Goal: Task Accomplishment & Management: Manage account settings

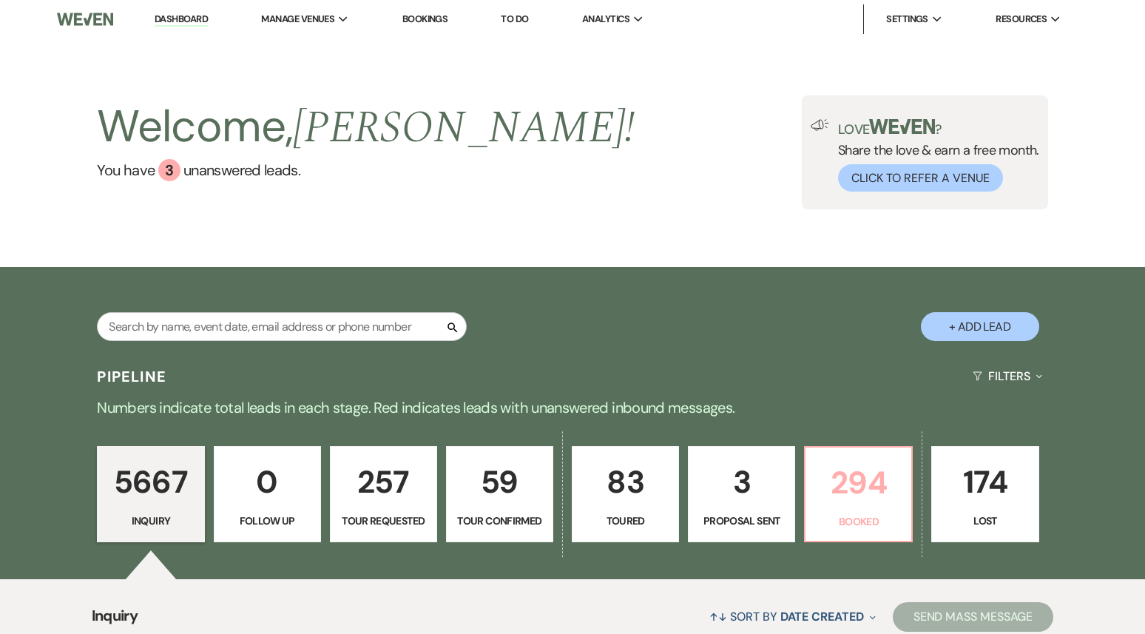
click at [859, 462] on p "294" at bounding box center [858, 483] width 88 height 50
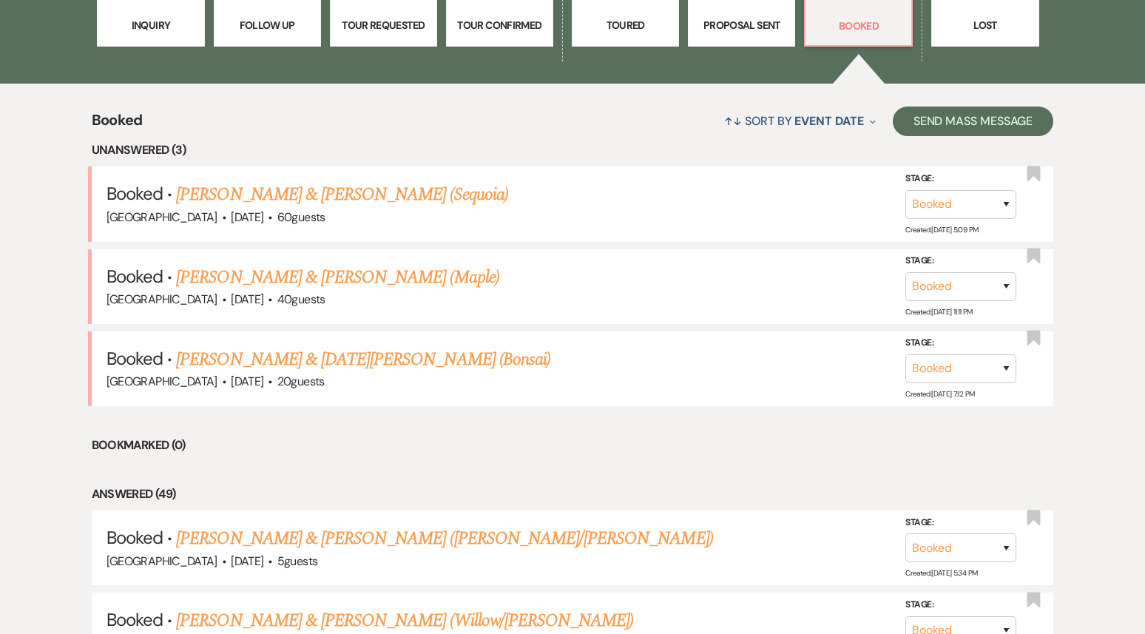
scroll to position [513, 0]
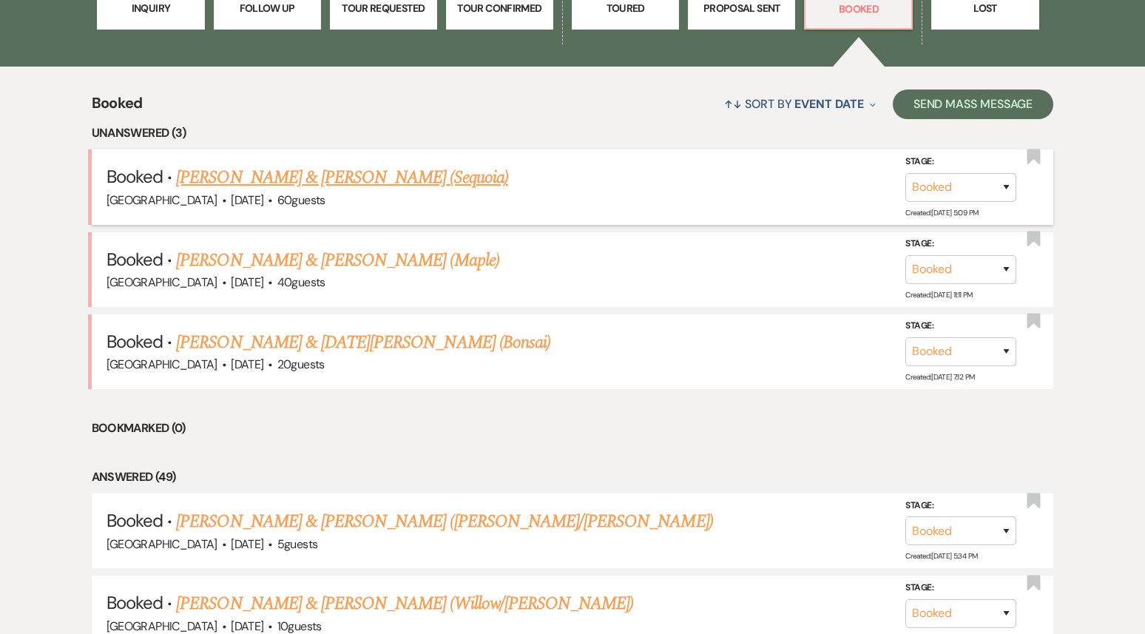
click at [402, 197] on div "[GEOGRAPHIC_DATA] · [DATE] · 60 guests" at bounding box center [573, 200] width 933 height 19
click at [412, 178] on link "[PERSON_NAME] & [PERSON_NAME] (Sequoia)" at bounding box center [342, 177] width 332 height 27
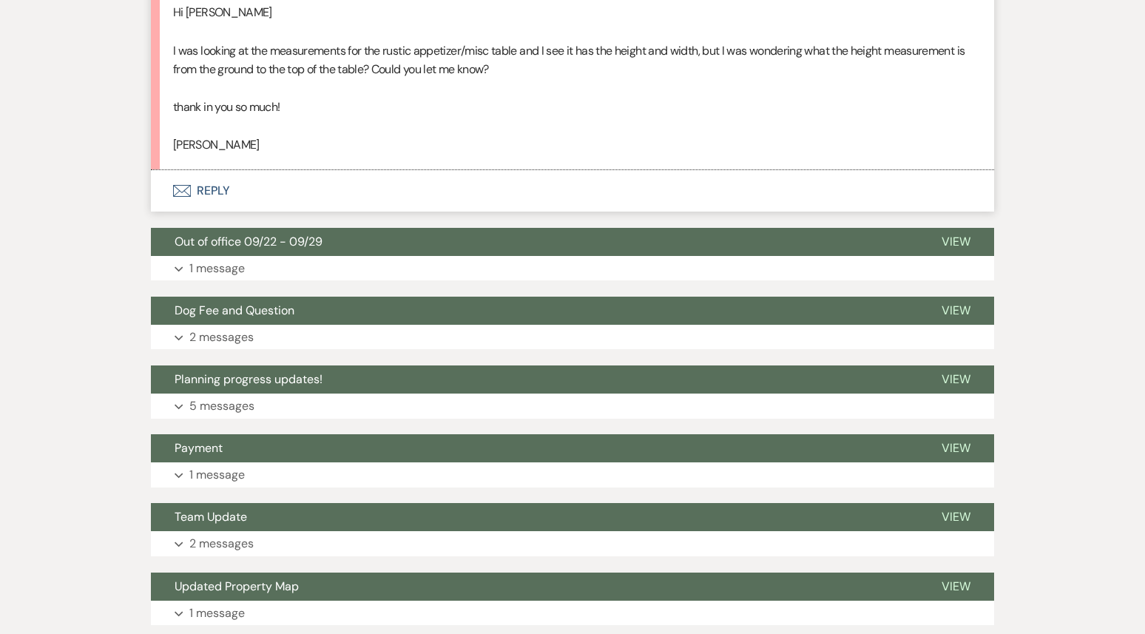
click at [379, 199] on button "Envelope Reply" at bounding box center [572, 190] width 843 height 41
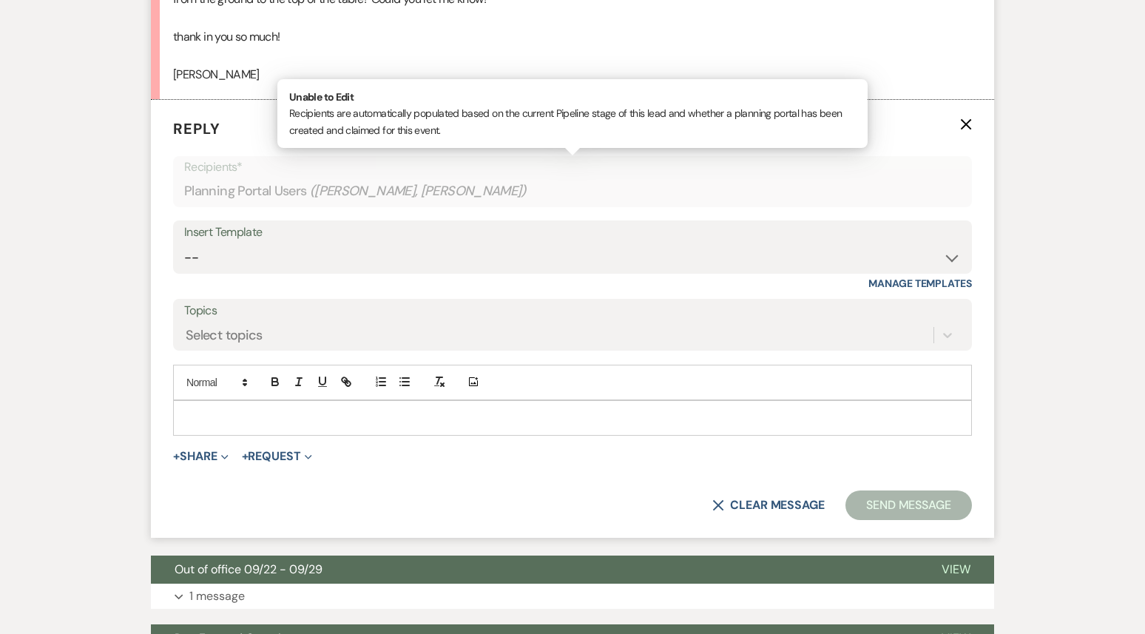
scroll to position [585, 0]
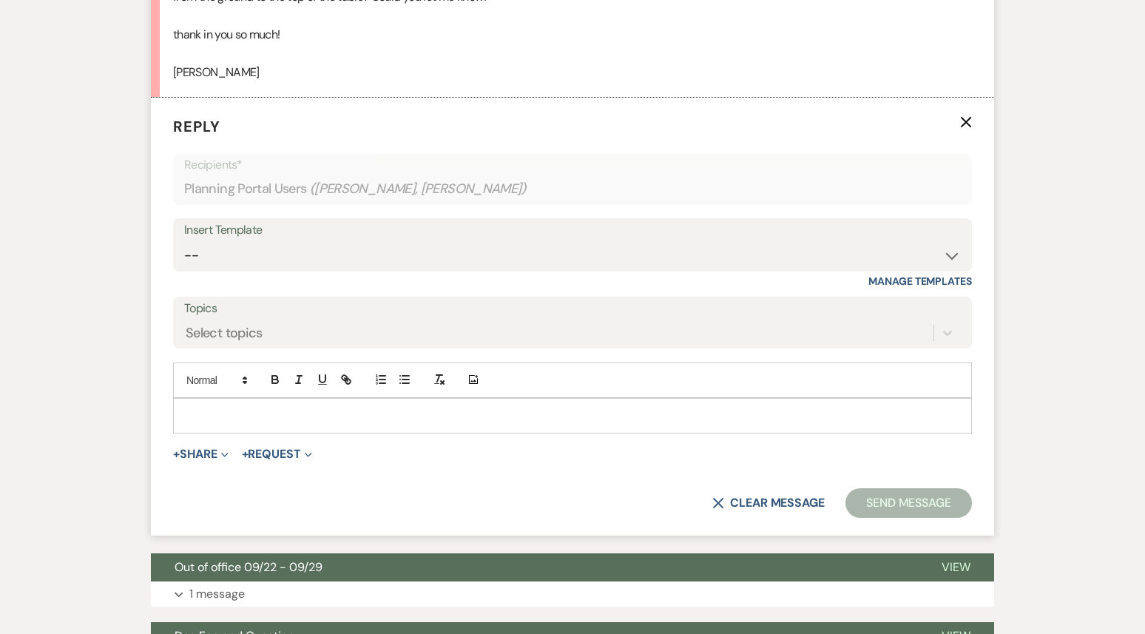
click at [248, 409] on p at bounding box center [572, 416] width 775 height 16
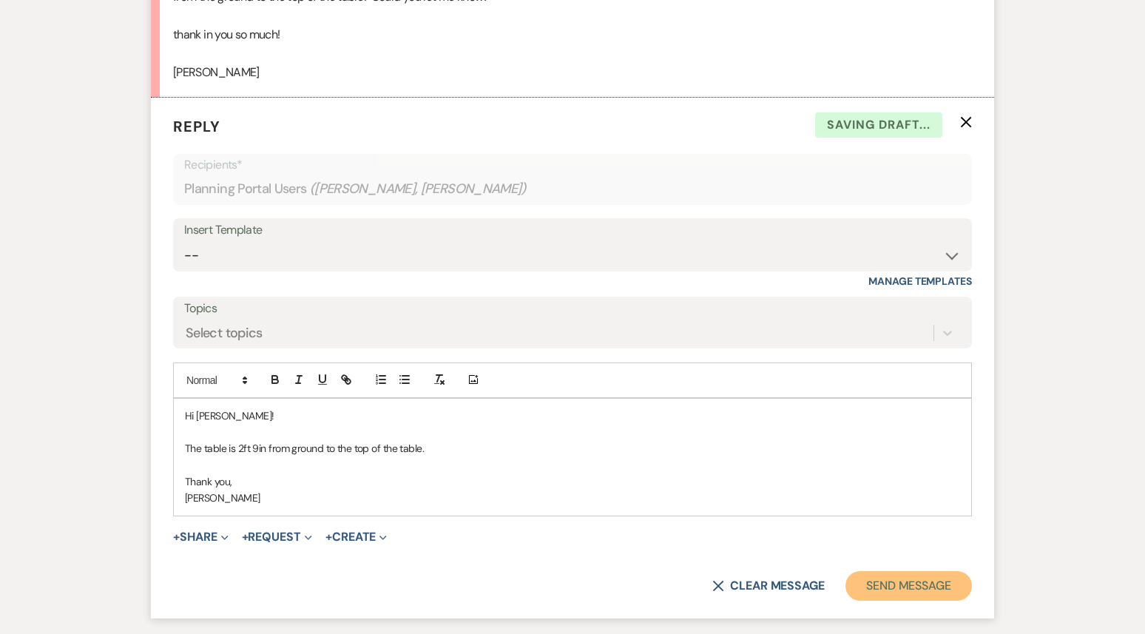
click at [914, 587] on button "Send Message" at bounding box center [908, 586] width 126 height 30
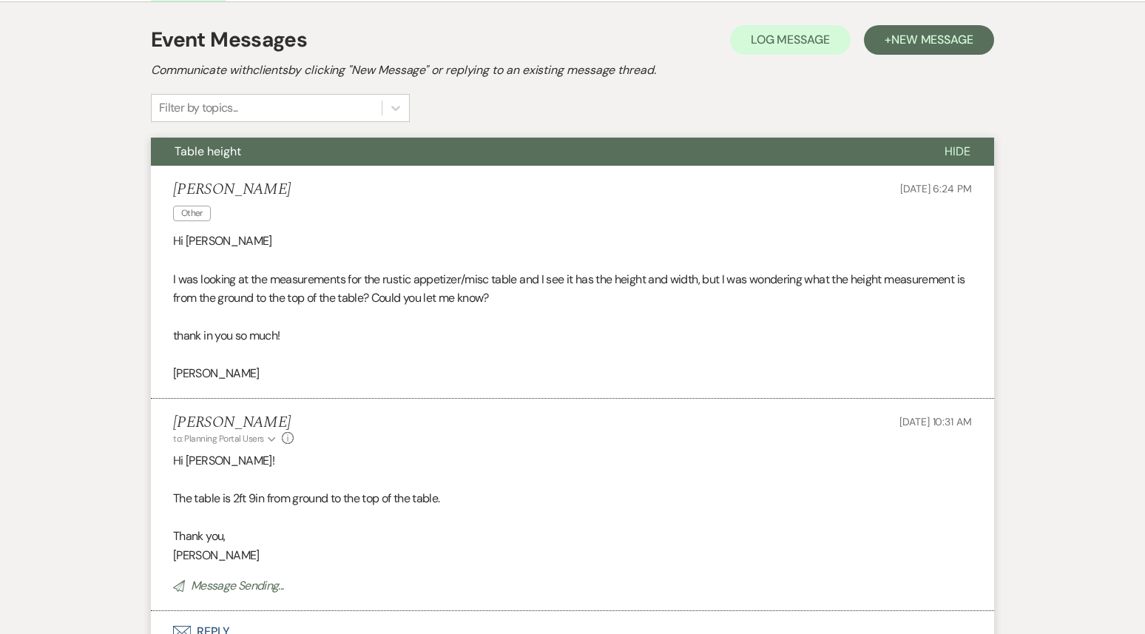
scroll to position [0, 0]
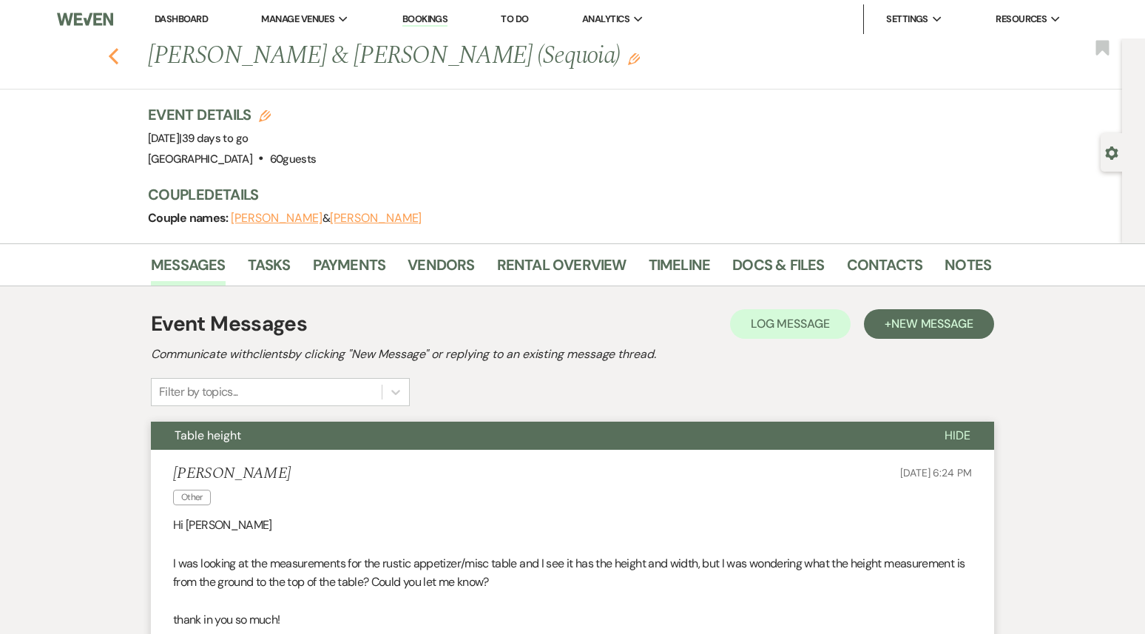
click at [116, 51] on use "button" at bounding box center [114, 56] width 10 height 16
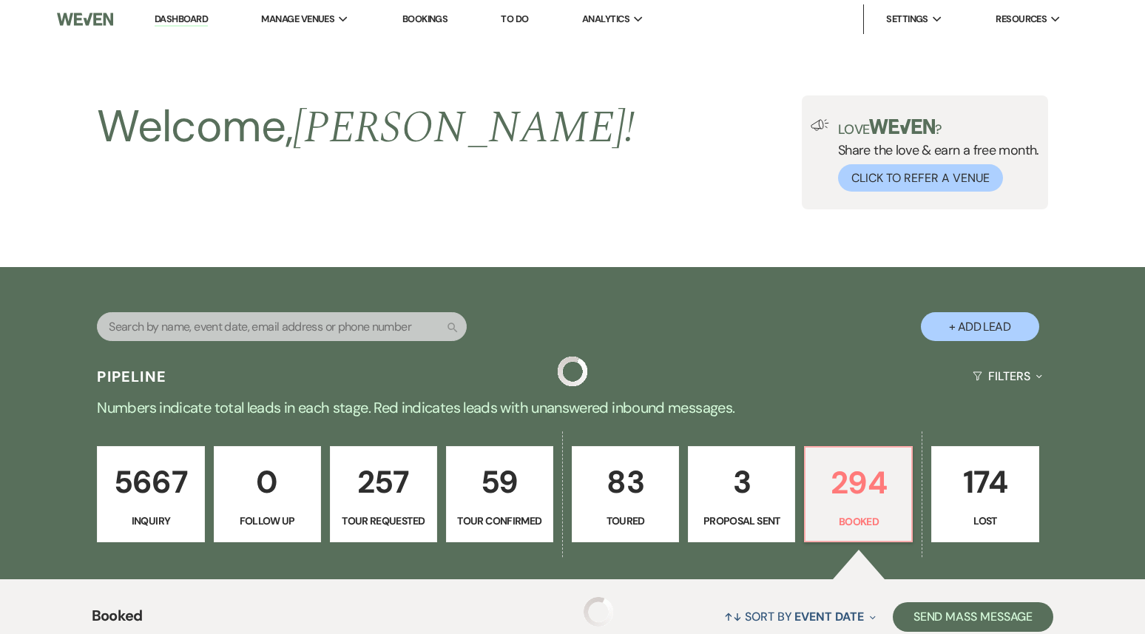
scroll to position [513, 0]
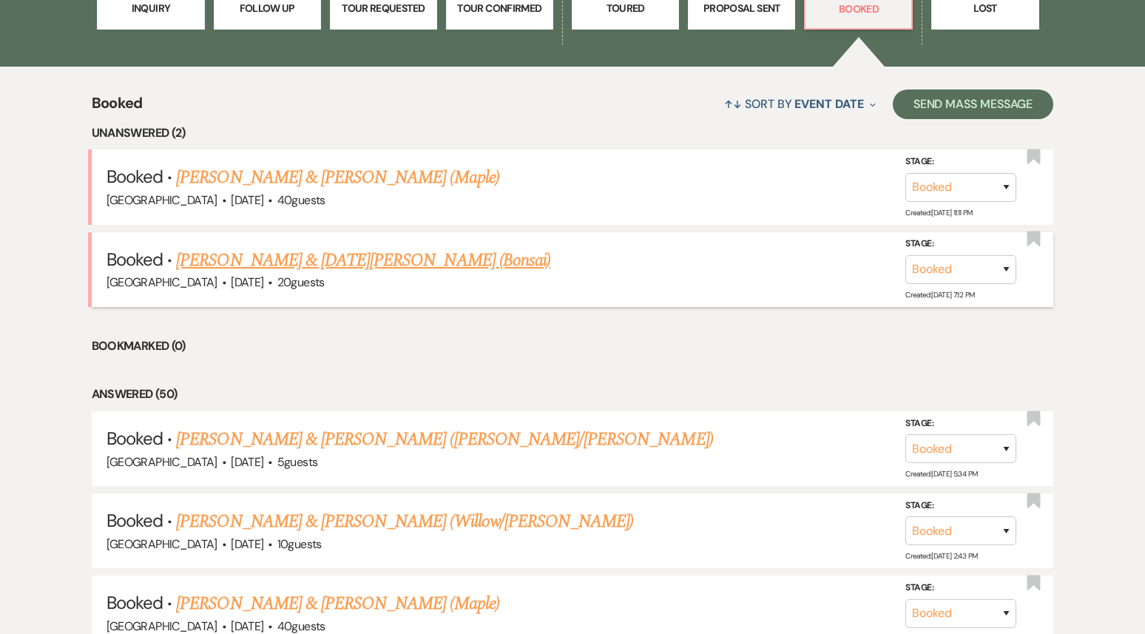
click at [328, 255] on link "[PERSON_NAME] & [DATE][PERSON_NAME] (Bonsai)" at bounding box center [363, 260] width 374 height 27
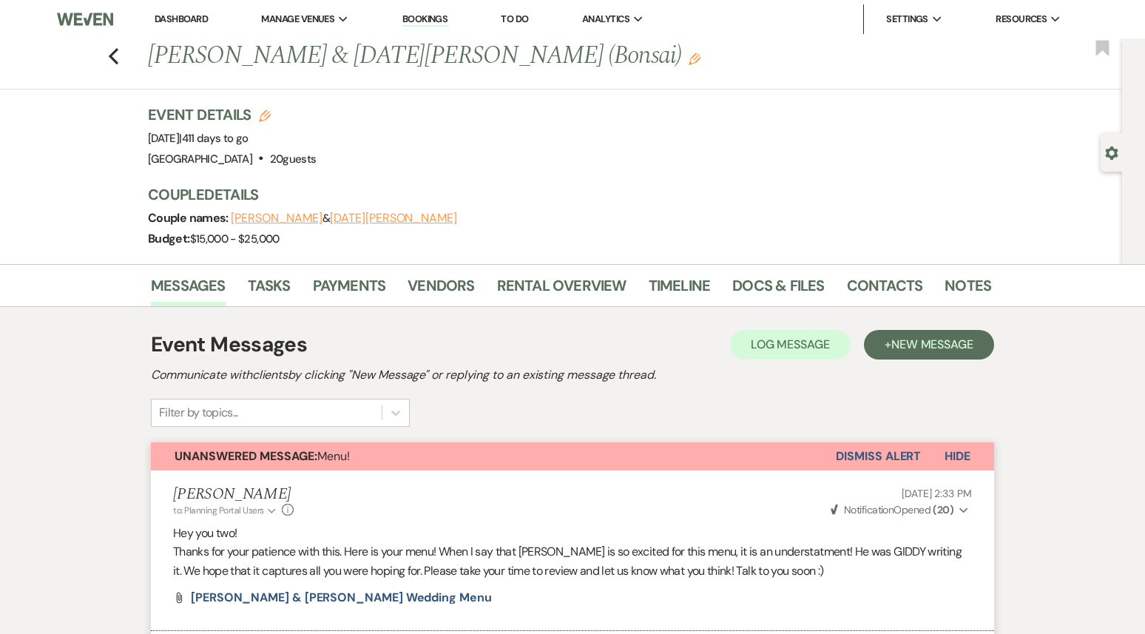
click at [102, 54] on div "Previous [PERSON_NAME] & [DATE][PERSON_NAME] ([PERSON_NAME]) Edit Bookmark" at bounding box center [557, 63] width 1129 height 51
click at [183, 18] on link "Dashboard" at bounding box center [181, 19] width 53 height 13
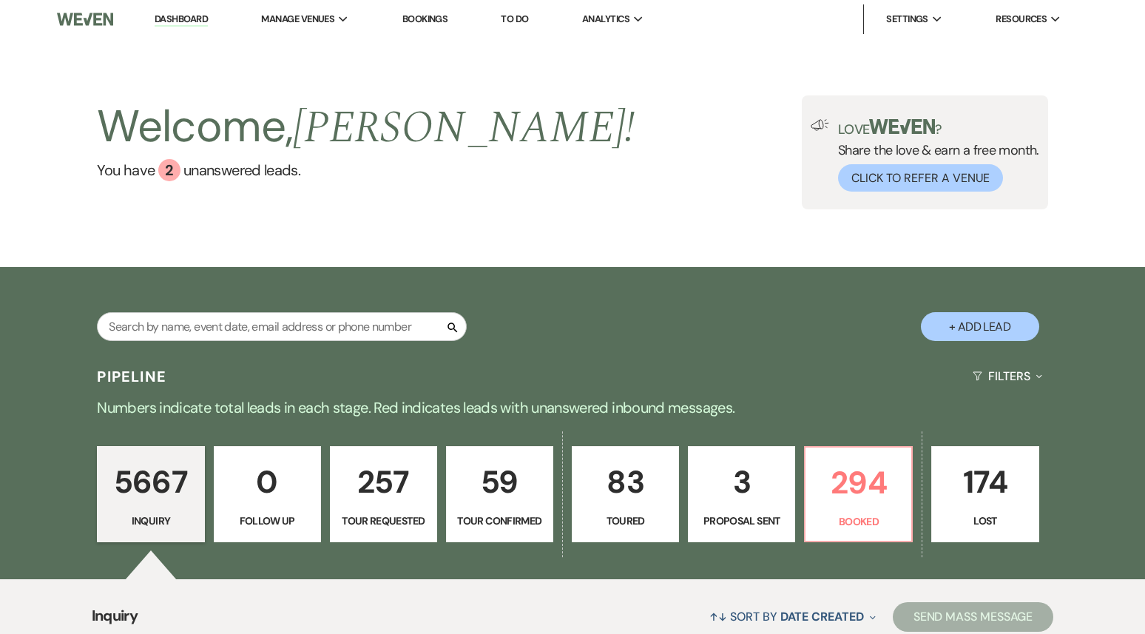
click at [734, 487] on p "3" at bounding box center [741, 482] width 88 height 50
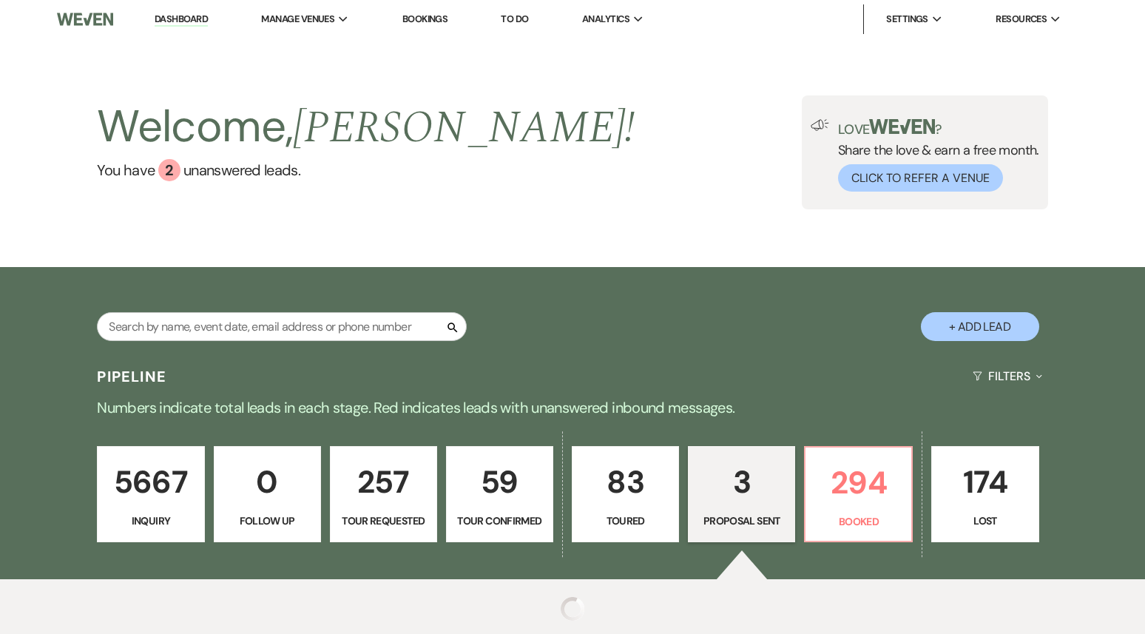
select select "6"
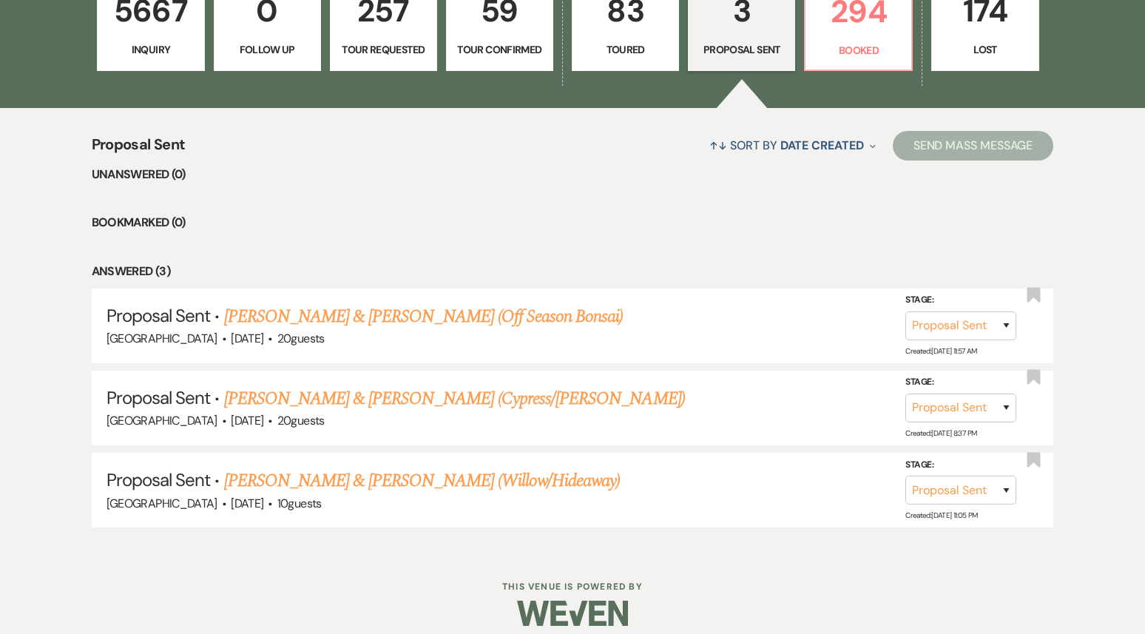
scroll to position [473, 0]
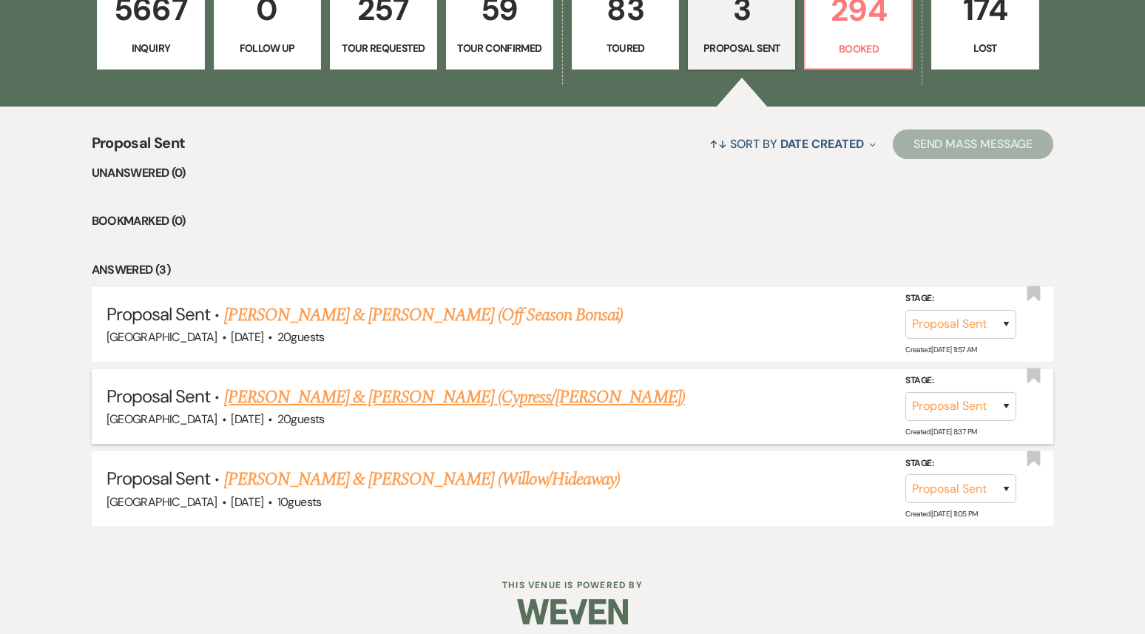
click at [444, 393] on link "[PERSON_NAME] & [PERSON_NAME] (Cypress/[PERSON_NAME])" at bounding box center [454, 397] width 461 height 27
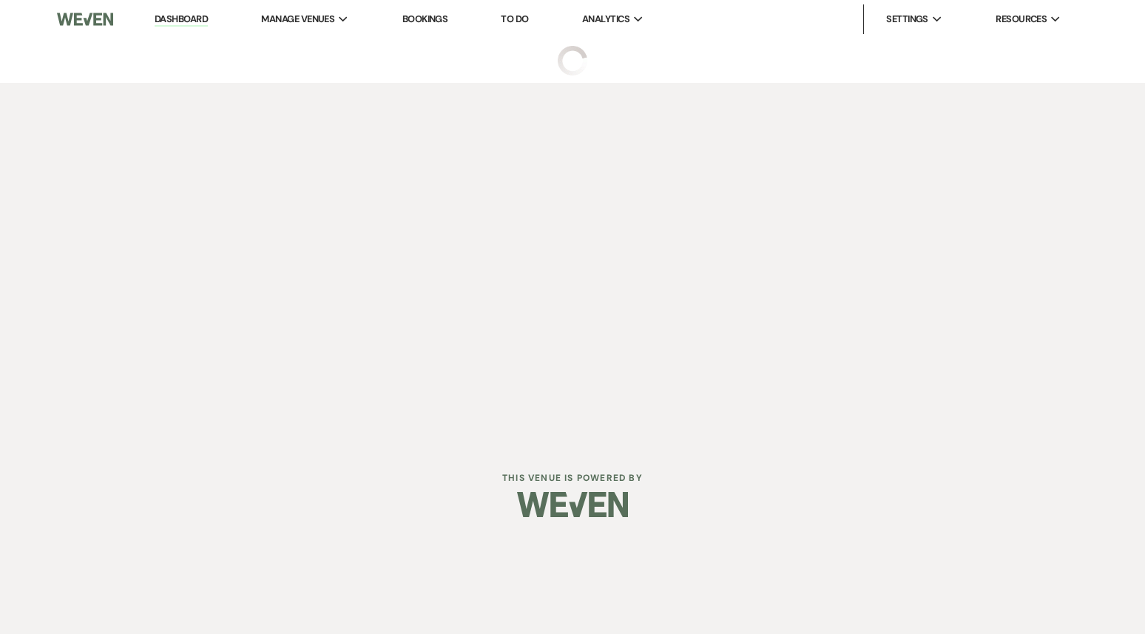
select select "6"
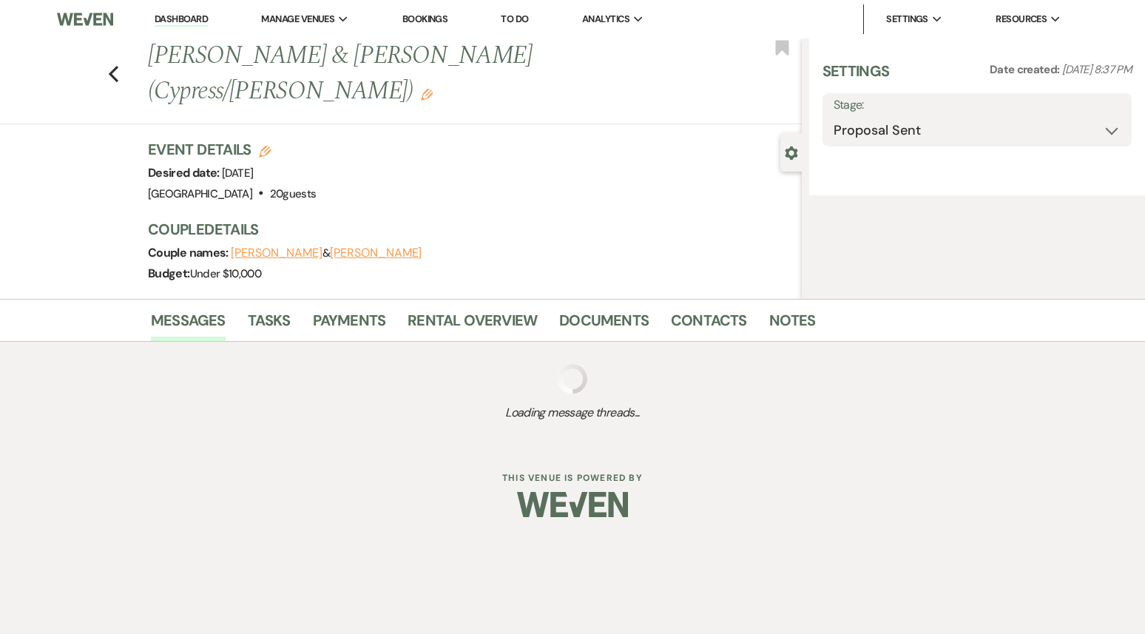
select select "5"
select select "16"
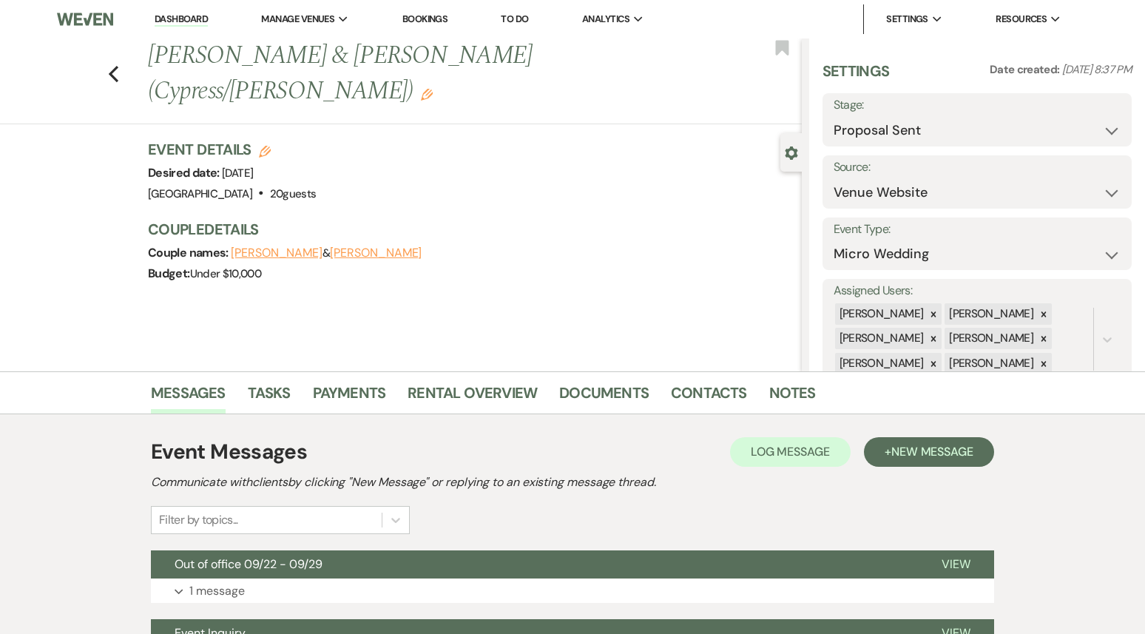
scroll to position [10, 0]
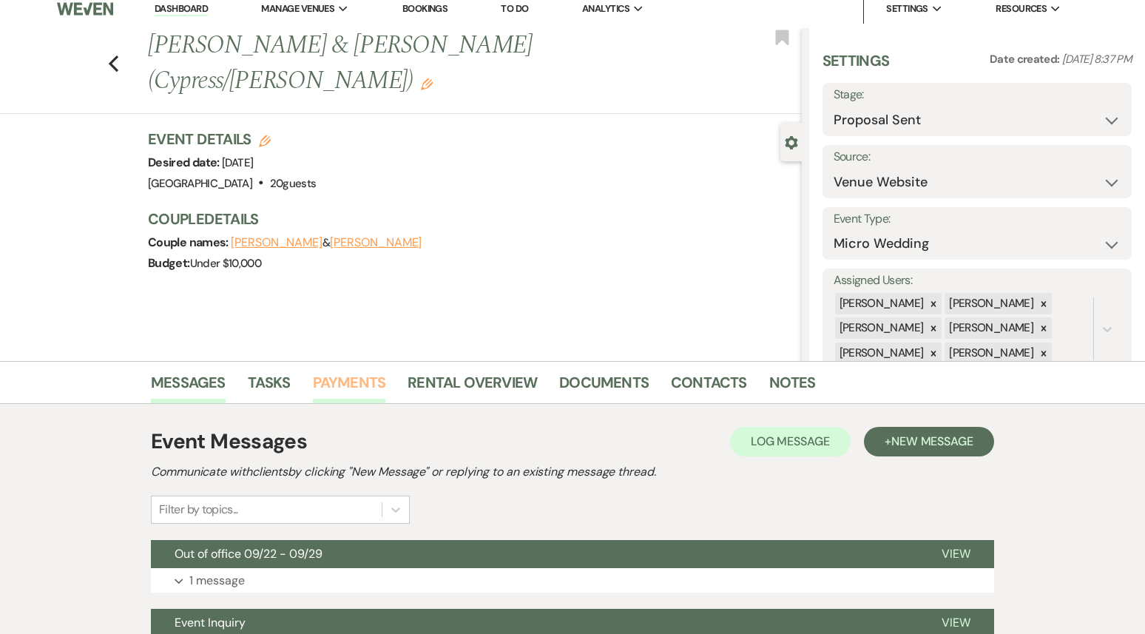
click at [348, 384] on link "Payments" at bounding box center [349, 387] width 73 height 33
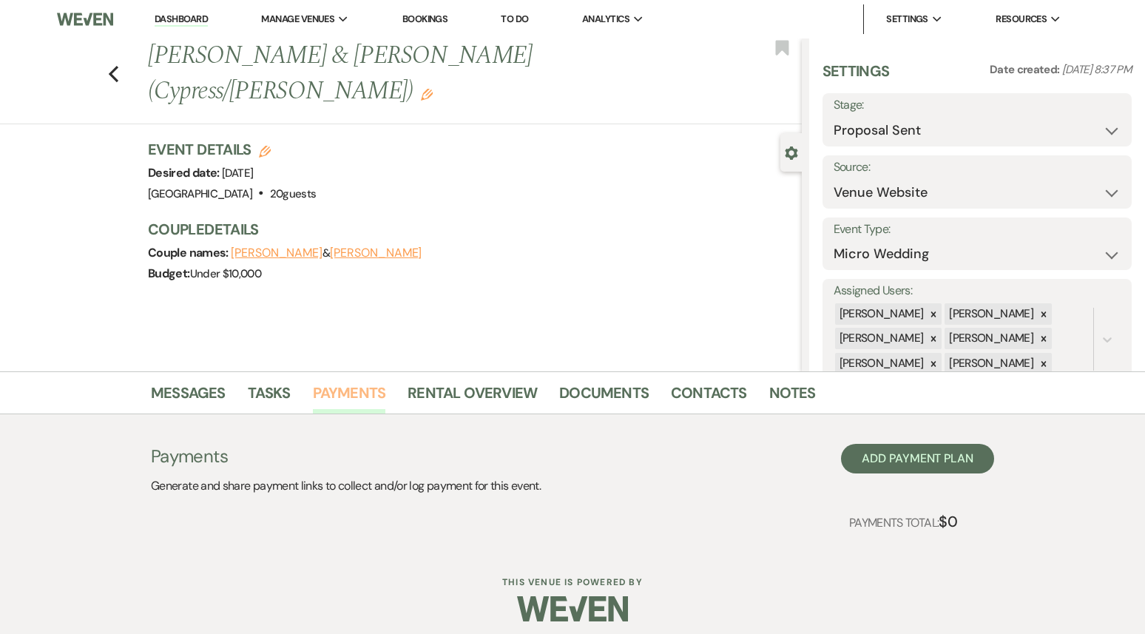
scroll to position [10, 0]
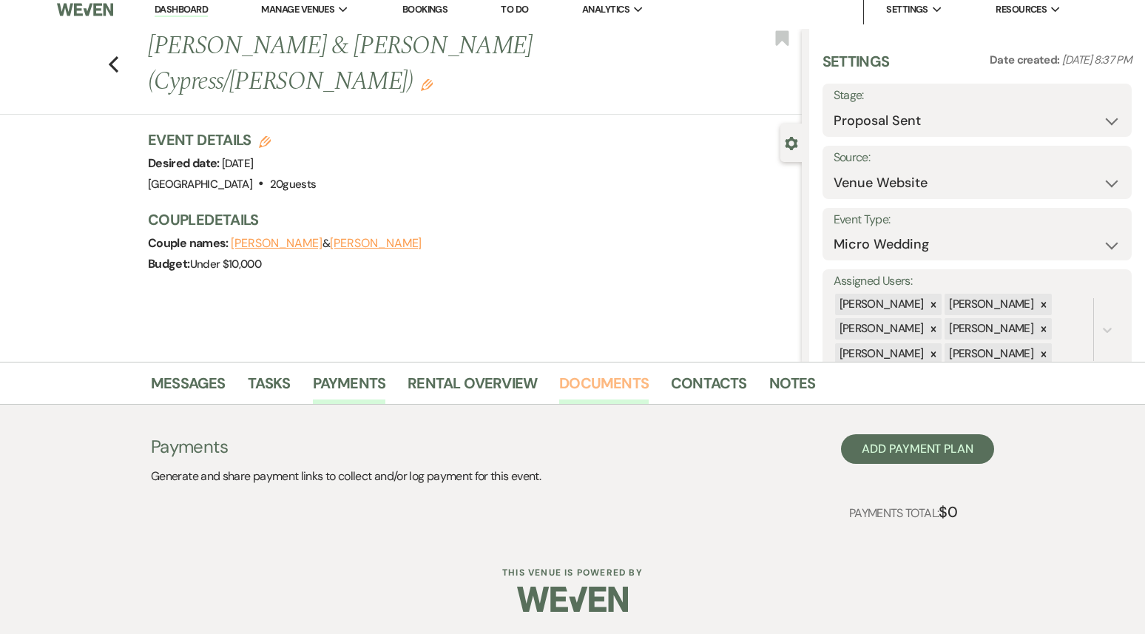
click at [585, 394] on link "Documents" at bounding box center [603, 387] width 89 height 33
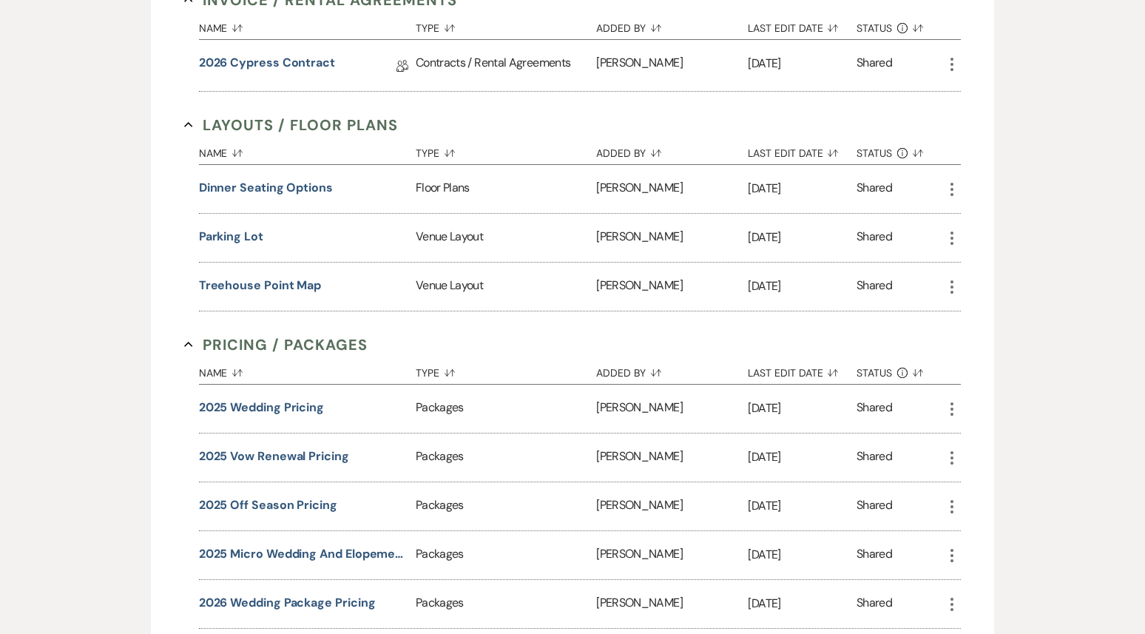
scroll to position [589, 0]
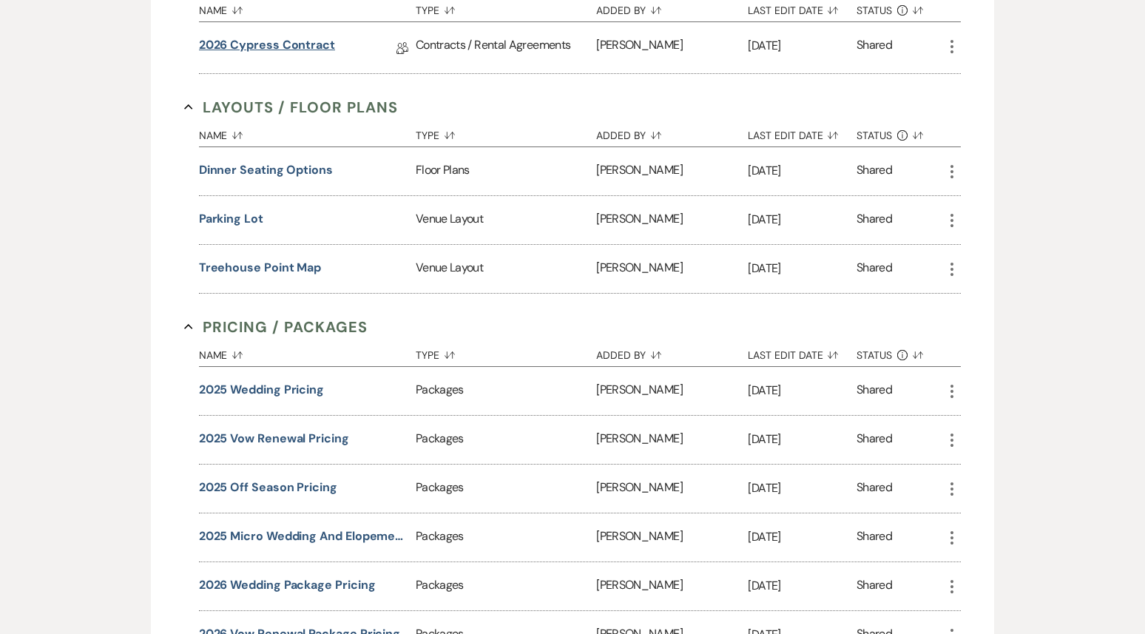
click at [257, 56] on link "2026 Cypress Contract" at bounding box center [267, 47] width 136 height 23
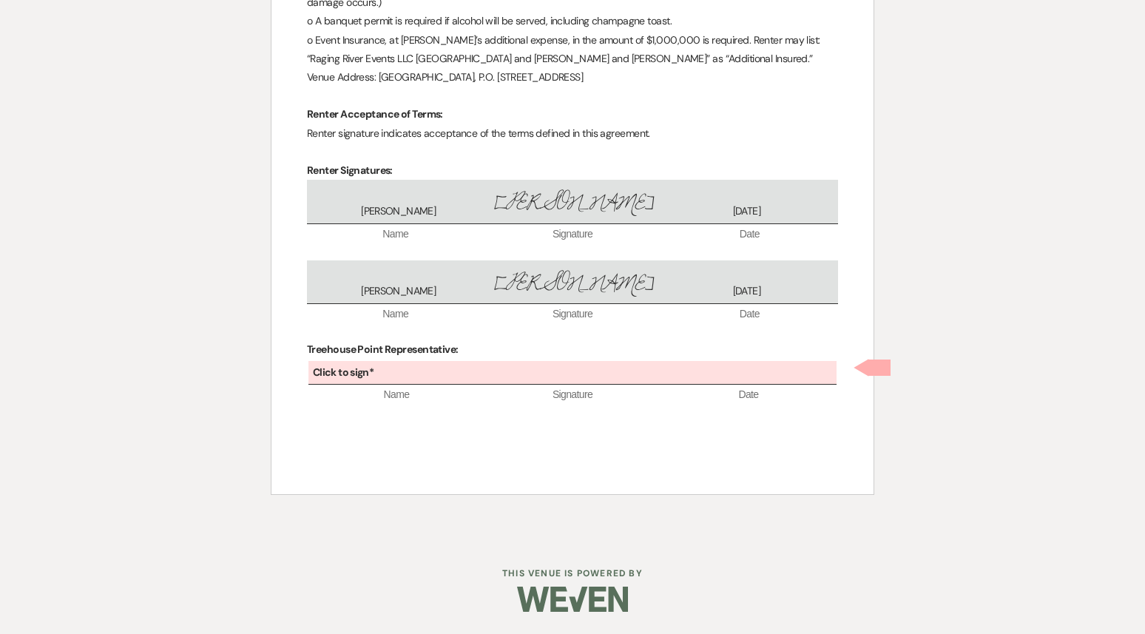
scroll to position [3478, 0]
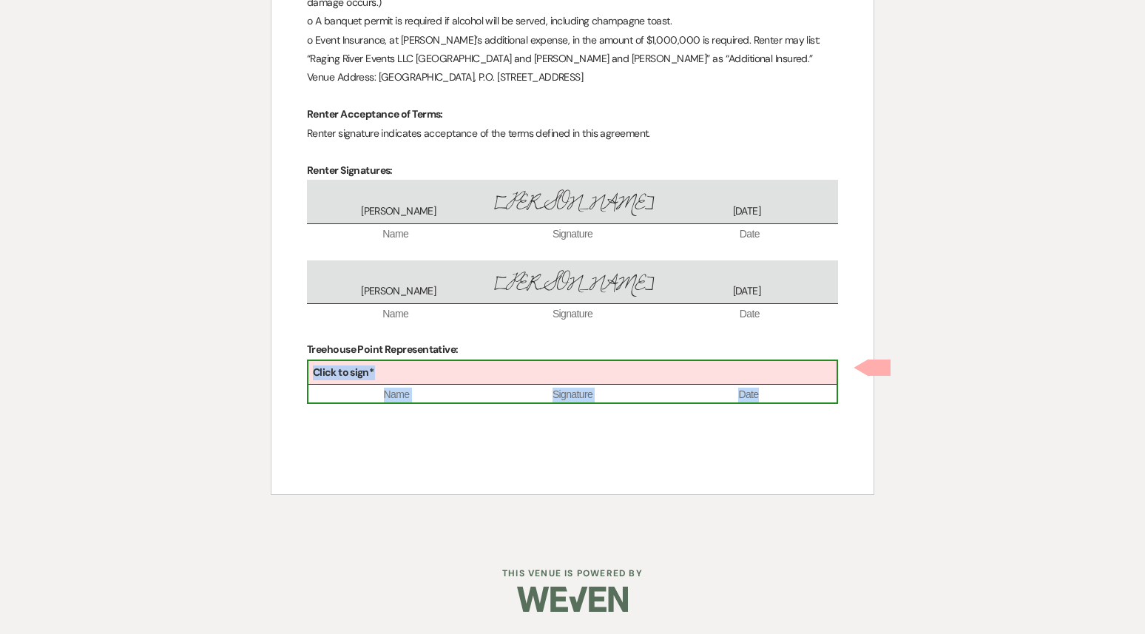
click at [447, 371] on div "Click to sign*" at bounding box center [572, 373] width 528 height 24
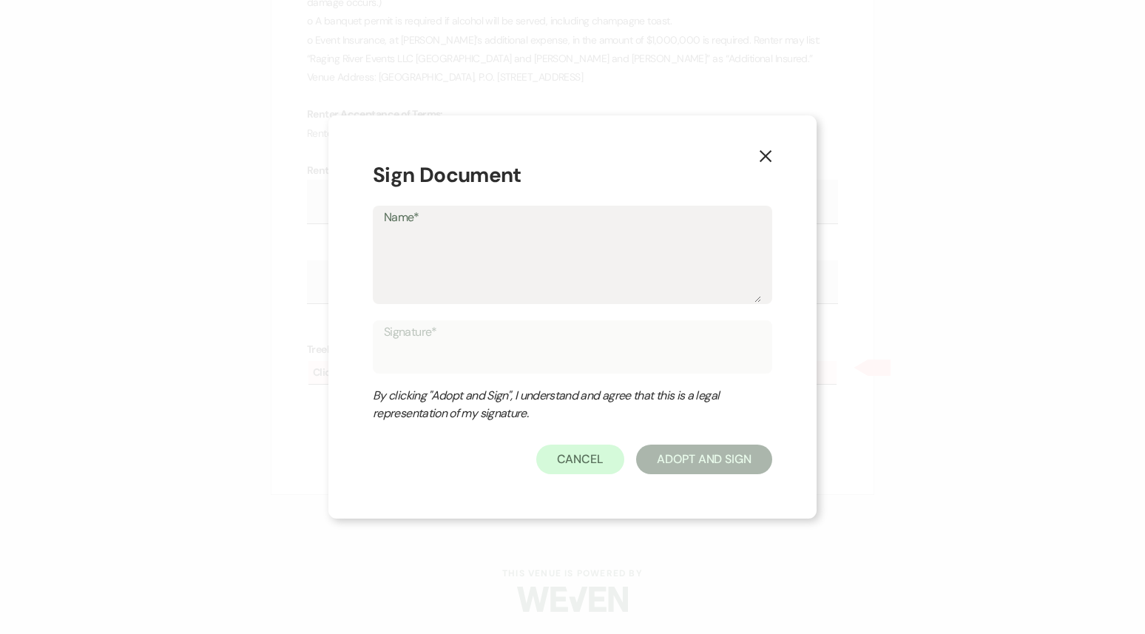
type textarea "P"
type input "P"
type textarea "Pa"
type input "Pa"
type textarea "Pat"
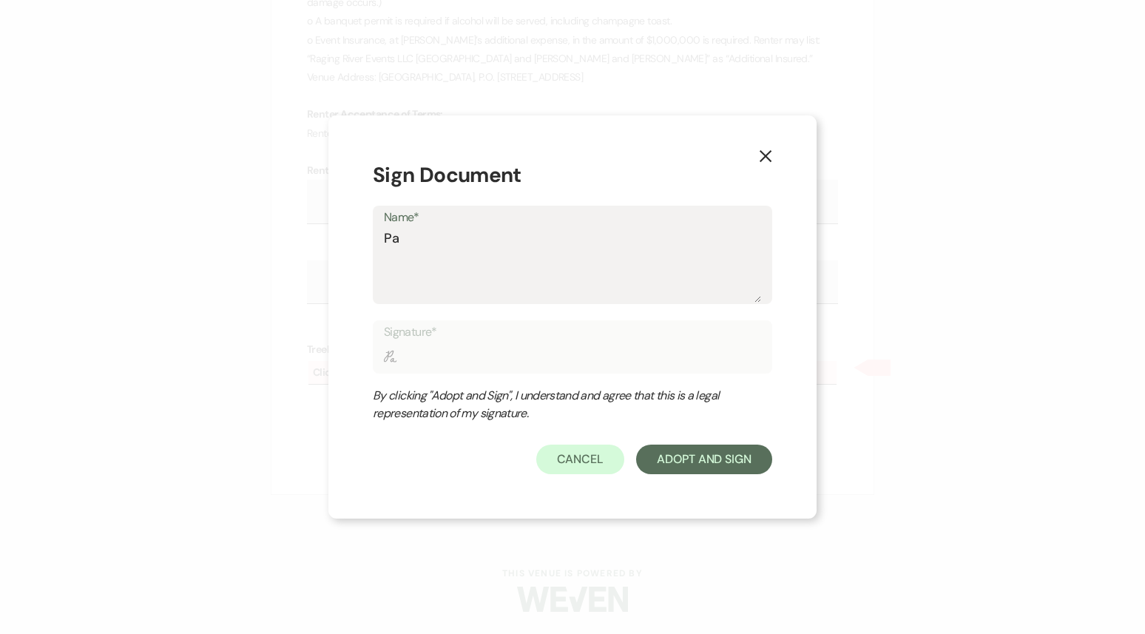
type input "Pat"
type textarea "Patr"
type input "Patr"
type textarea "Patri"
type input "Patri"
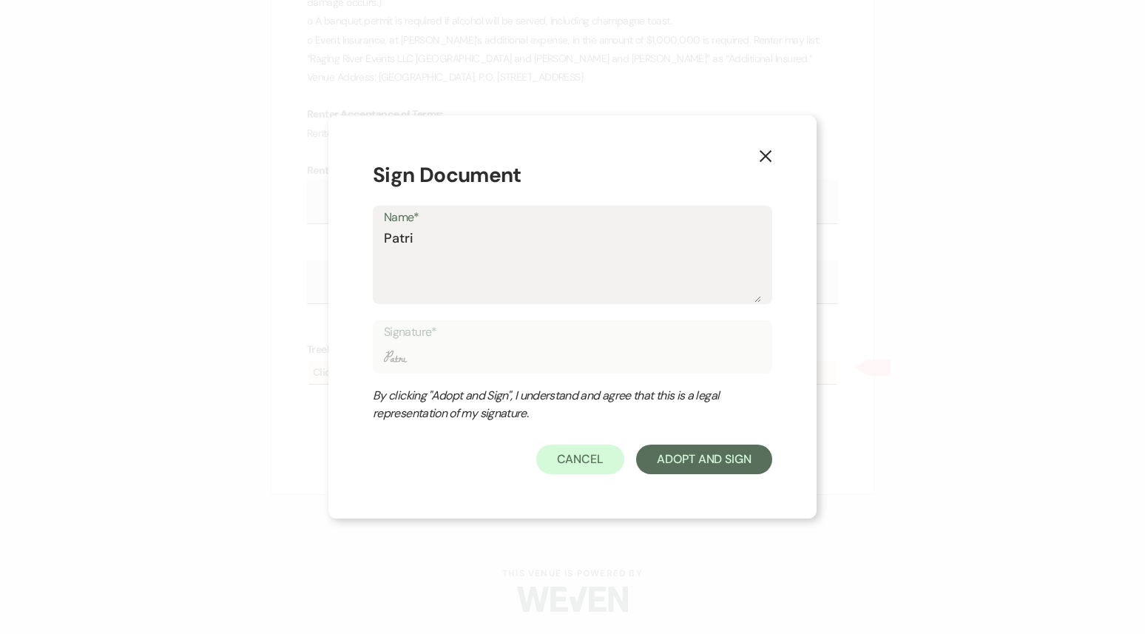
type textarea "Patric"
type input "Patric"
type textarea "[PERSON_NAME]"
type input "[PERSON_NAME]"
type textarea "[PERSON_NAME]"
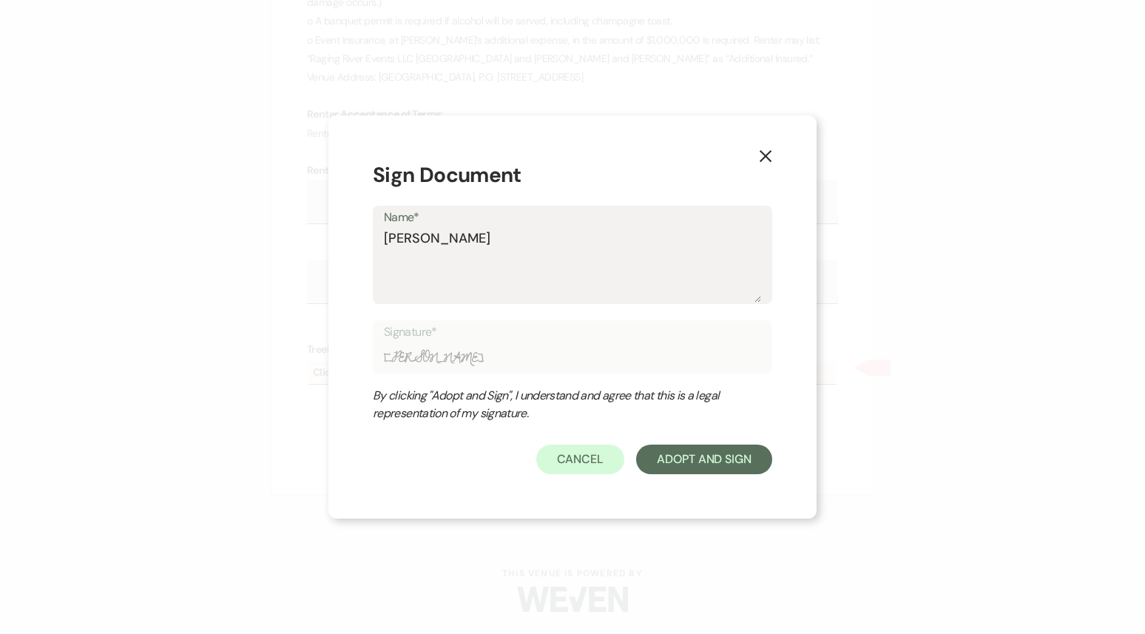
type input "[PERSON_NAME]"
type textarea "[PERSON_NAME]"
type input "[PERSON_NAME]"
type textarea "[PERSON_NAME]"
type input "[PERSON_NAME]"
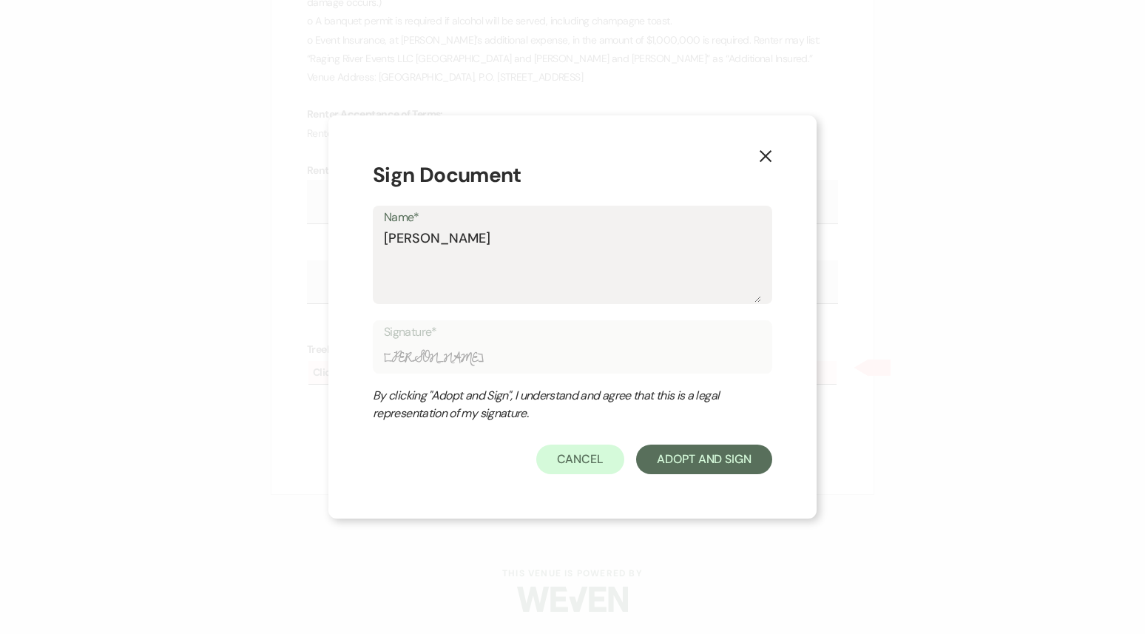
type textarea "[PERSON_NAME]"
type input "[PERSON_NAME]"
type textarea "[PERSON_NAME]"
type input "[PERSON_NAME]"
type textarea "[PERSON_NAME]"
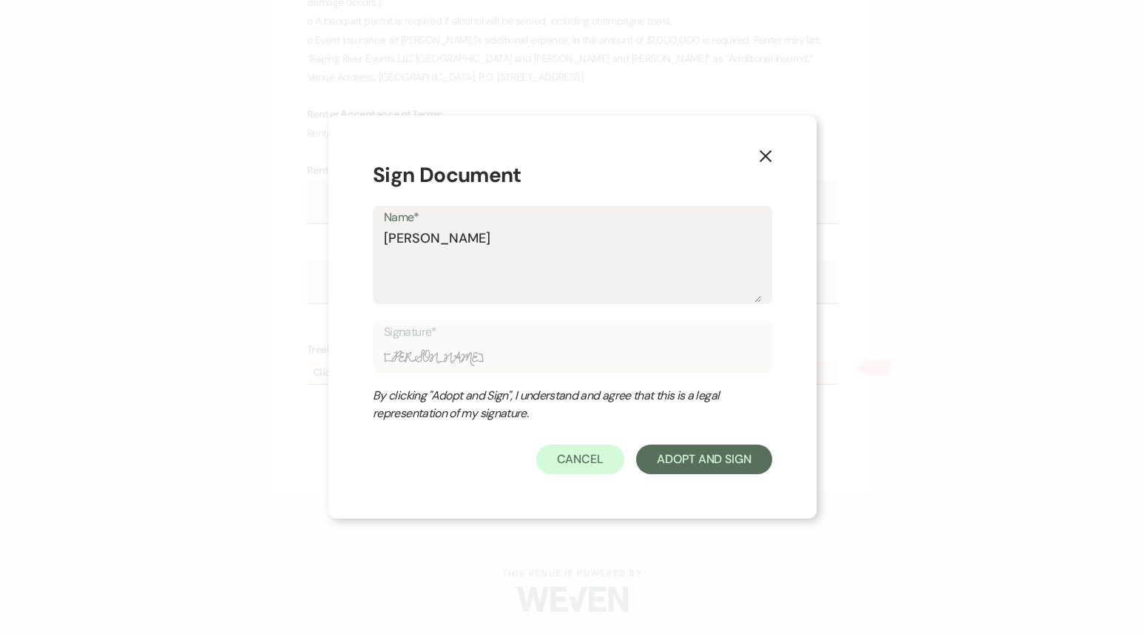
type input "[PERSON_NAME]"
type textarea "[PERSON_NAME]"
type input "[PERSON_NAME]"
type textarea "[PERSON_NAME]"
click at [727, 461] on button "Adopt And Sign" at bounding box center [704, 459] width 136 height 30
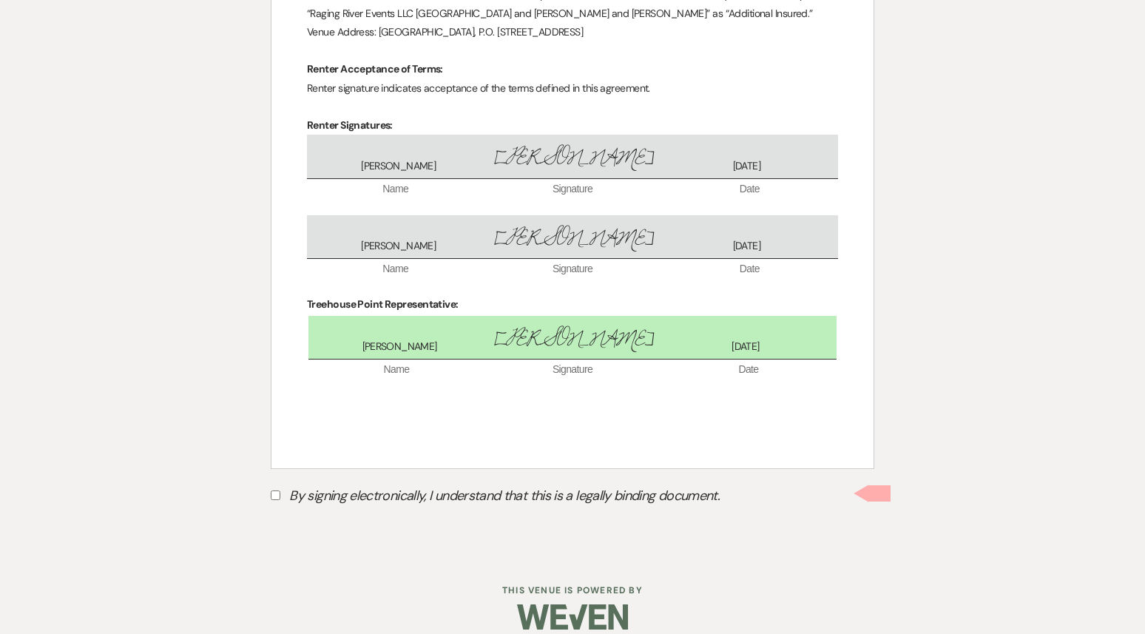
scroll to position [3541, 0]
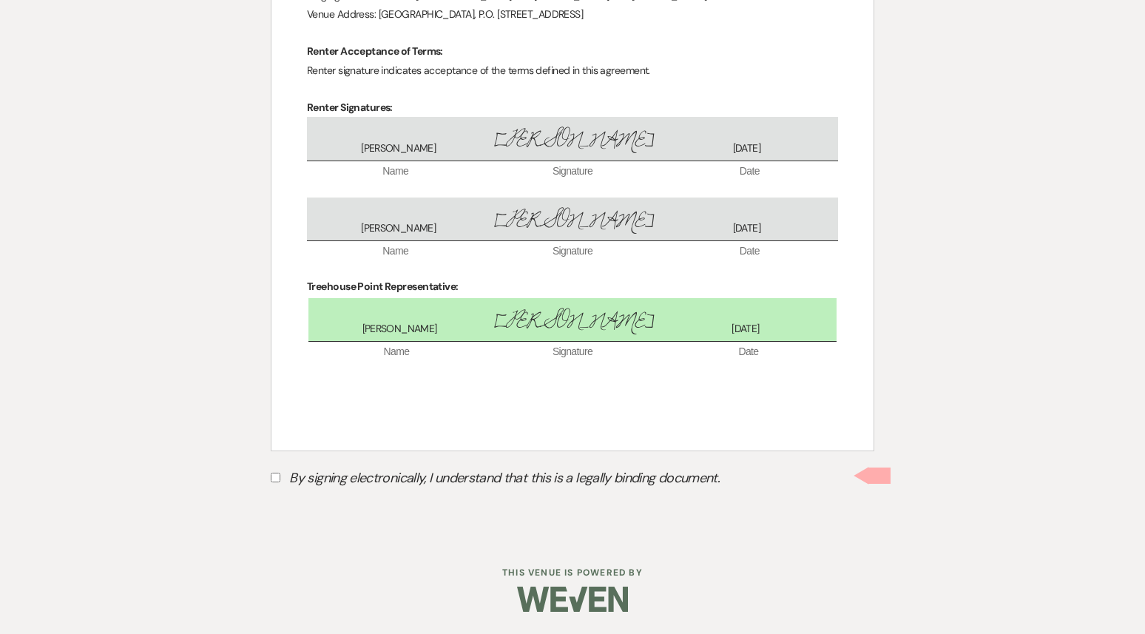
click at [274, 480] on input "By signing electronically, I understand that this is a legally binding document." at bounding box center [276, 478] width 10 height 10
checkbox input "true"
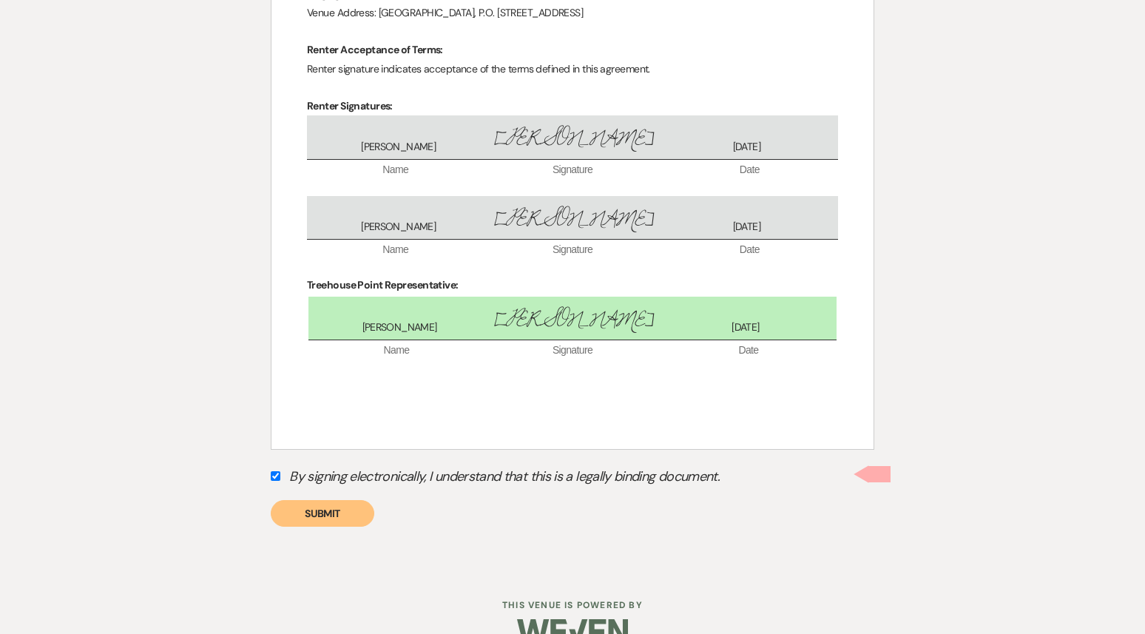
click at [317, 519] on button "Submit" at bounding box center [323, 513] width 104 height 27
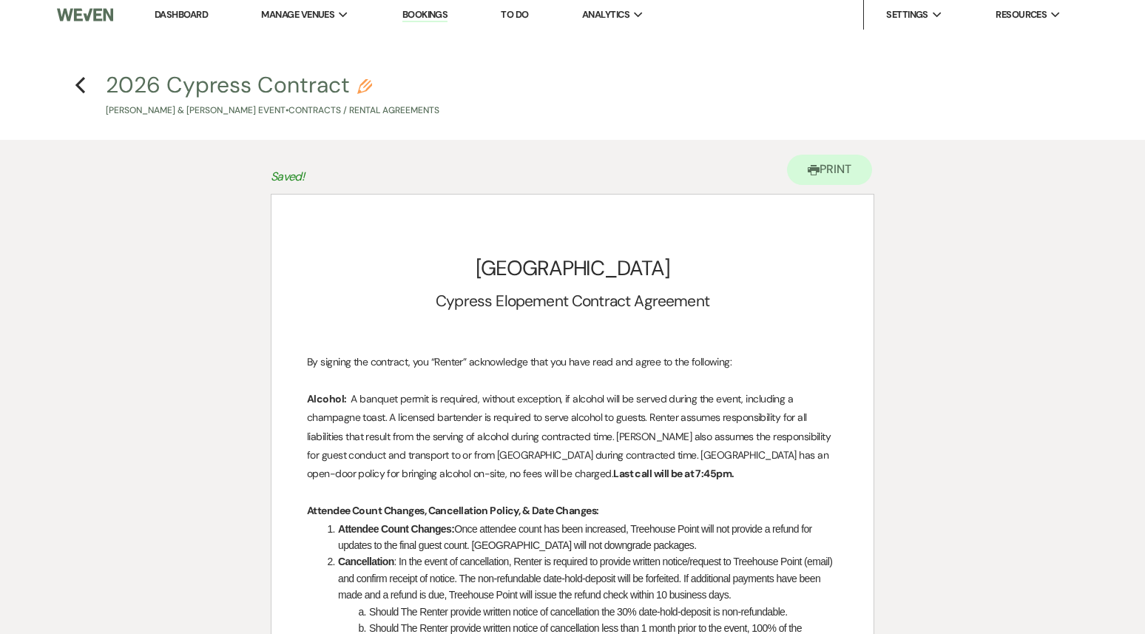
scroll to position [0, 0]
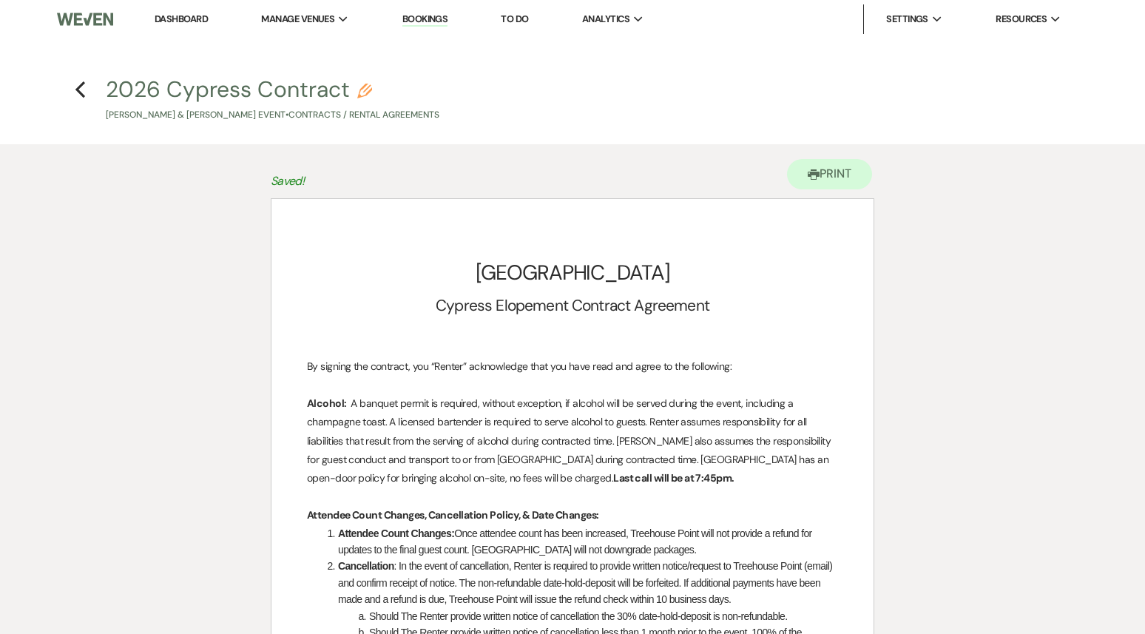
click at [86, 87] on h4 "Previous 2026 Cypress Contract Pencil [PERSON_NAME] & [PERSON_NAME] Event • Con…" at bounding box center [572, 98] width 1065 height 48
click at [80, 89] on icon "Previous" at bounding box center [80, 90] width 11 height 18
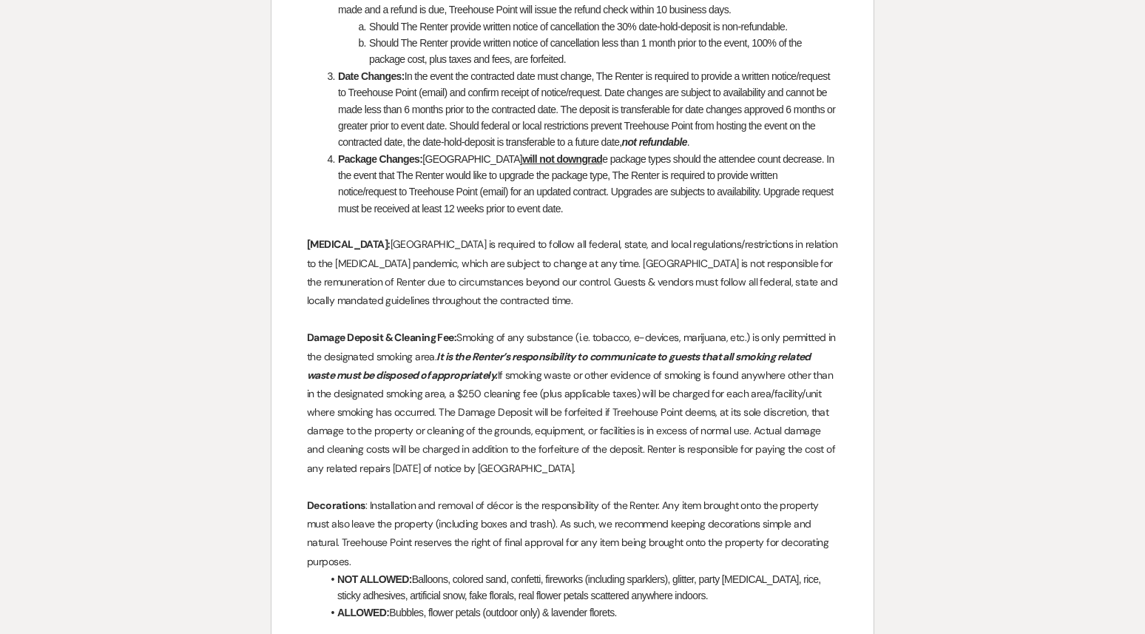
select select "6"
select select "5"
select select "16"
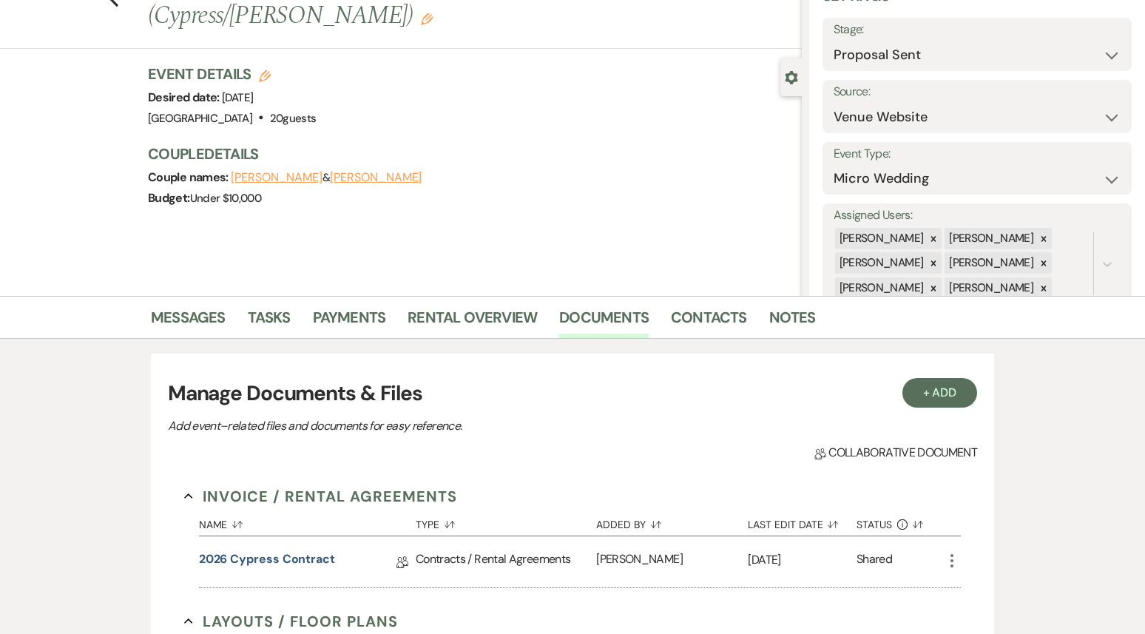
scroll to position [0, 0]
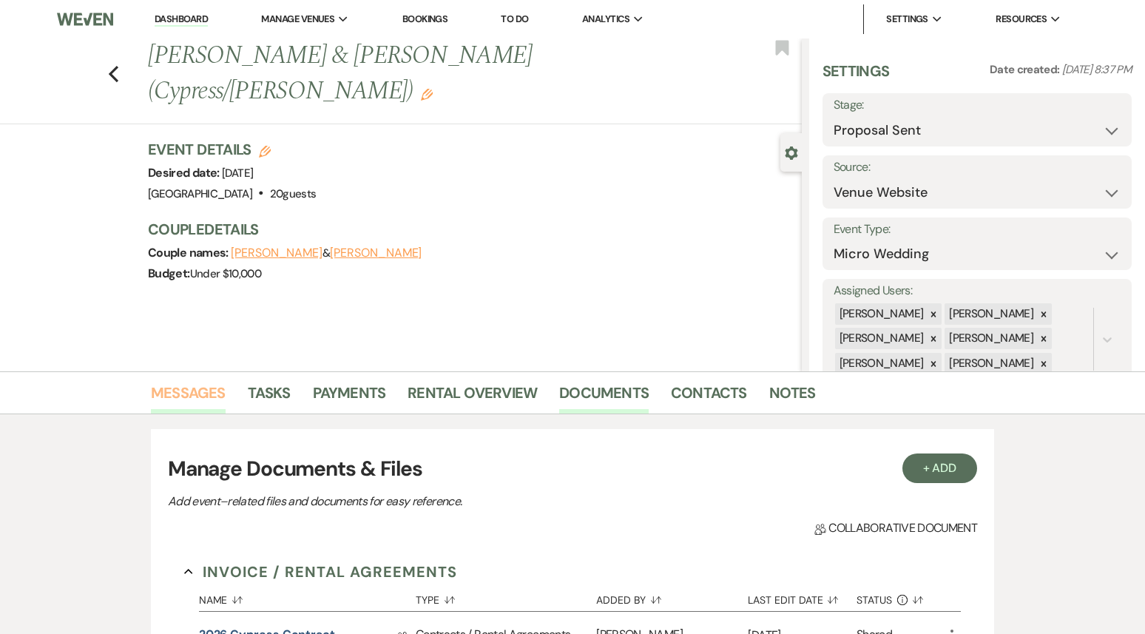
click at [197, 400] on link "Messages" at bounding box center [188, 397] width 75 height 33
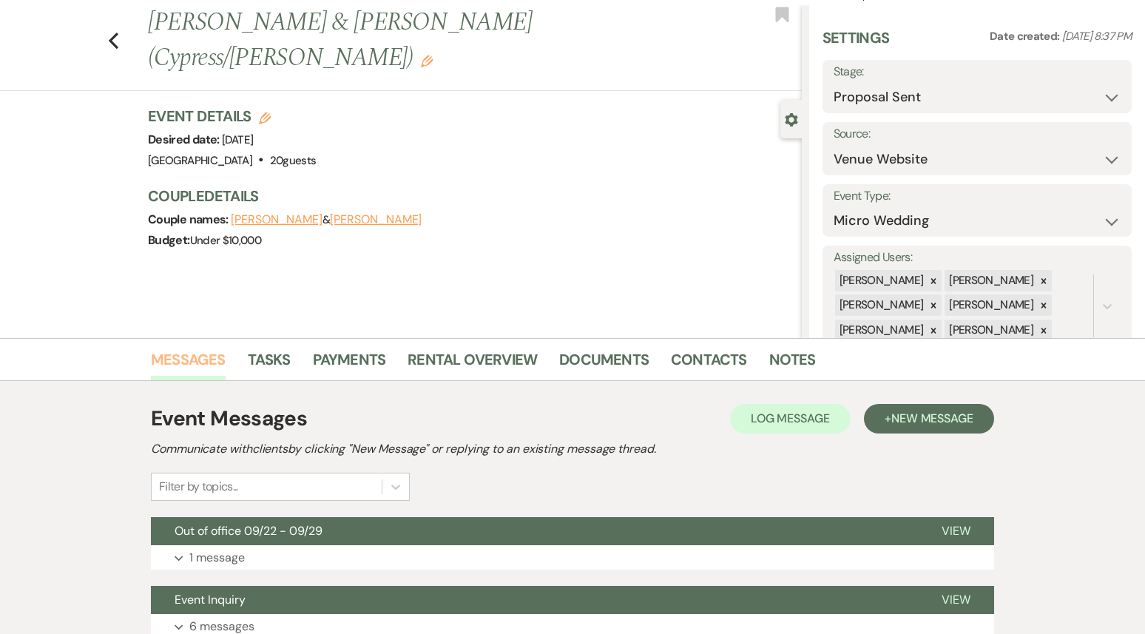
scroll to position [155, 0]
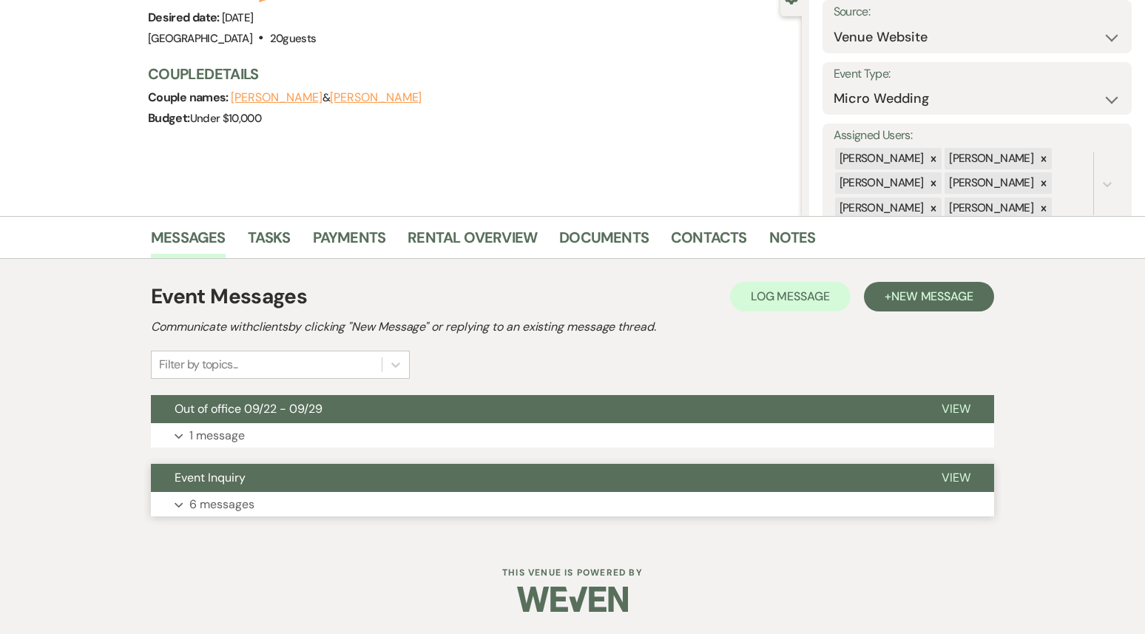
click at [266, 489] on button "Event Inquiry" at bounding box center [534, 478] width 767 height 28
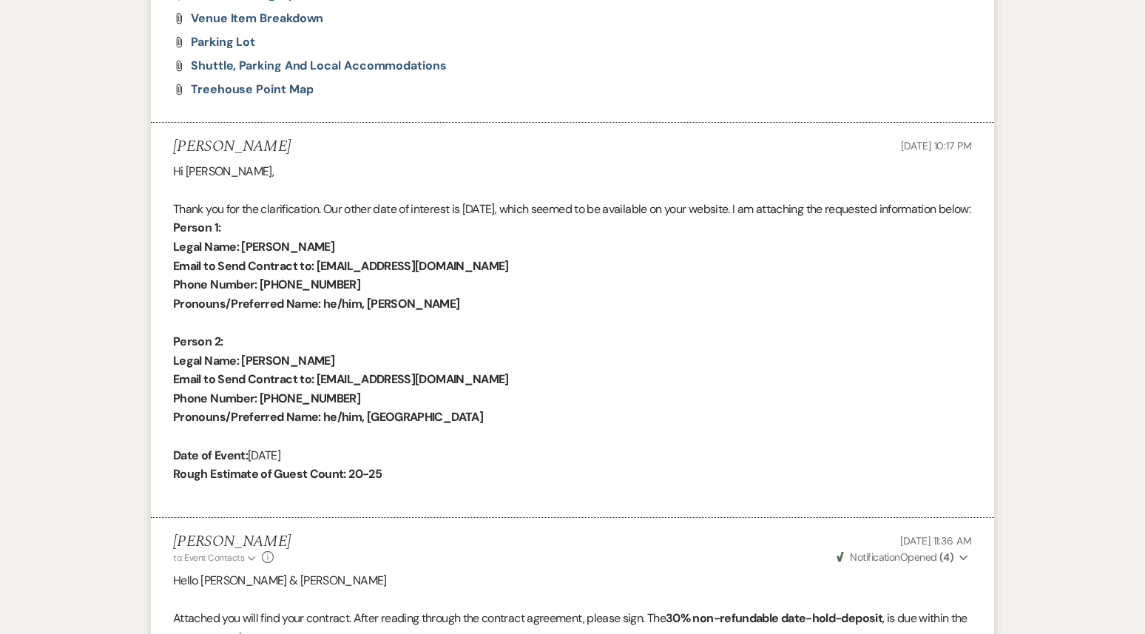
scroll to position [3251, 0]
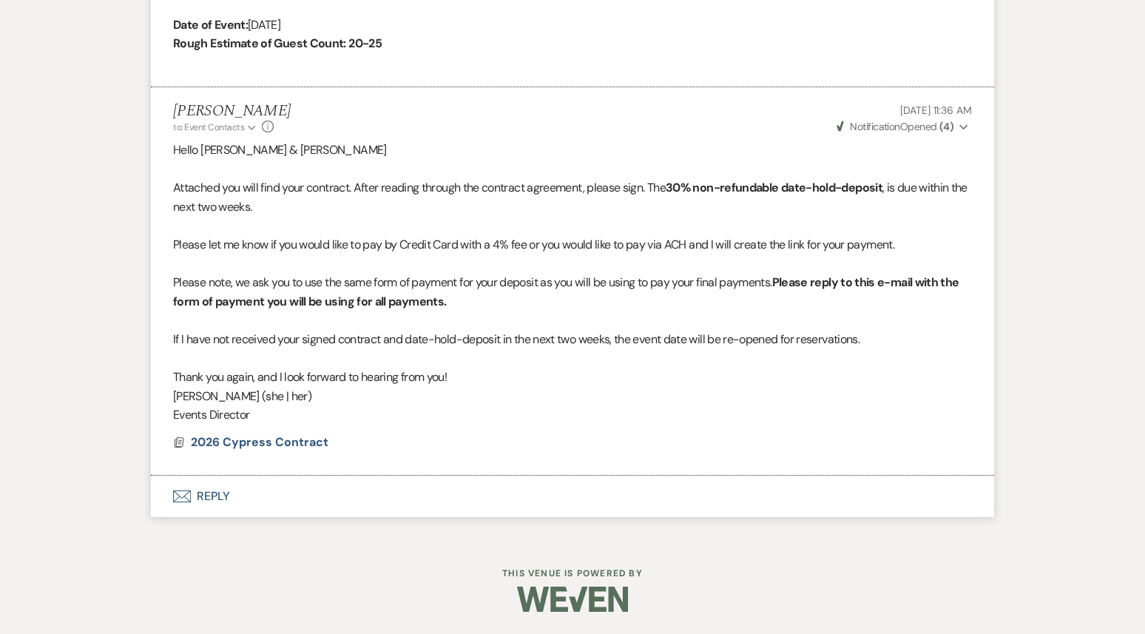
click at [266, 489] on button "Envelope Reply" at bounding box center [572, 496] width 843 height 41
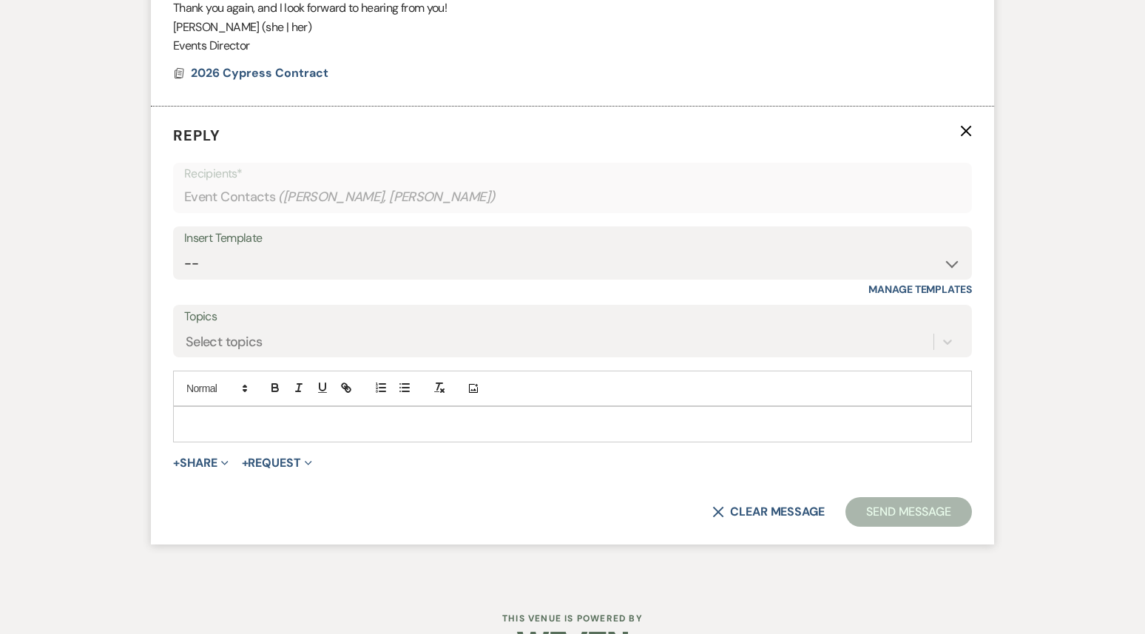
scroll to position [3628, 0]
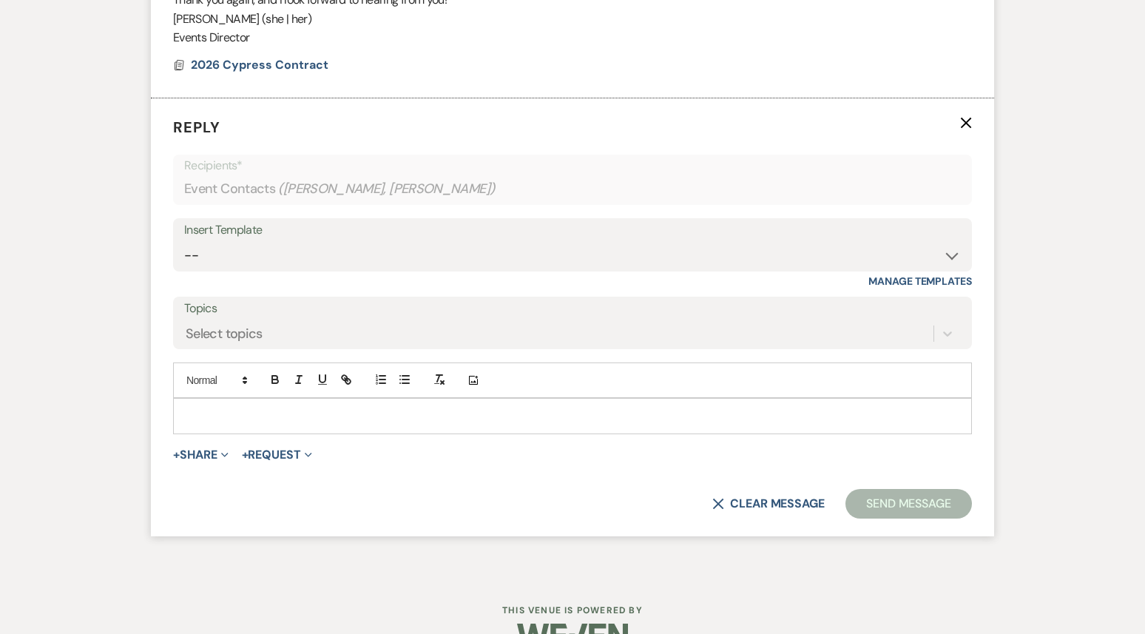
click at [205, 422] on p at bounding box center [572, 416] width 775 height 16
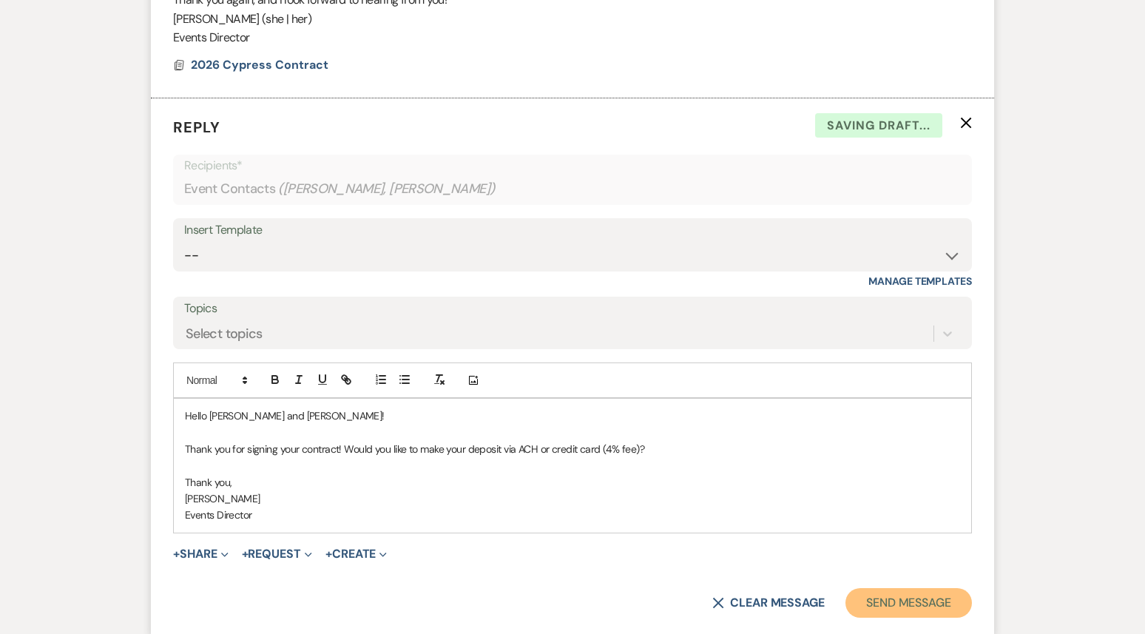
click at [907, 589] on button "Send Message" at bounding box center [908, 603] width 126 height 30
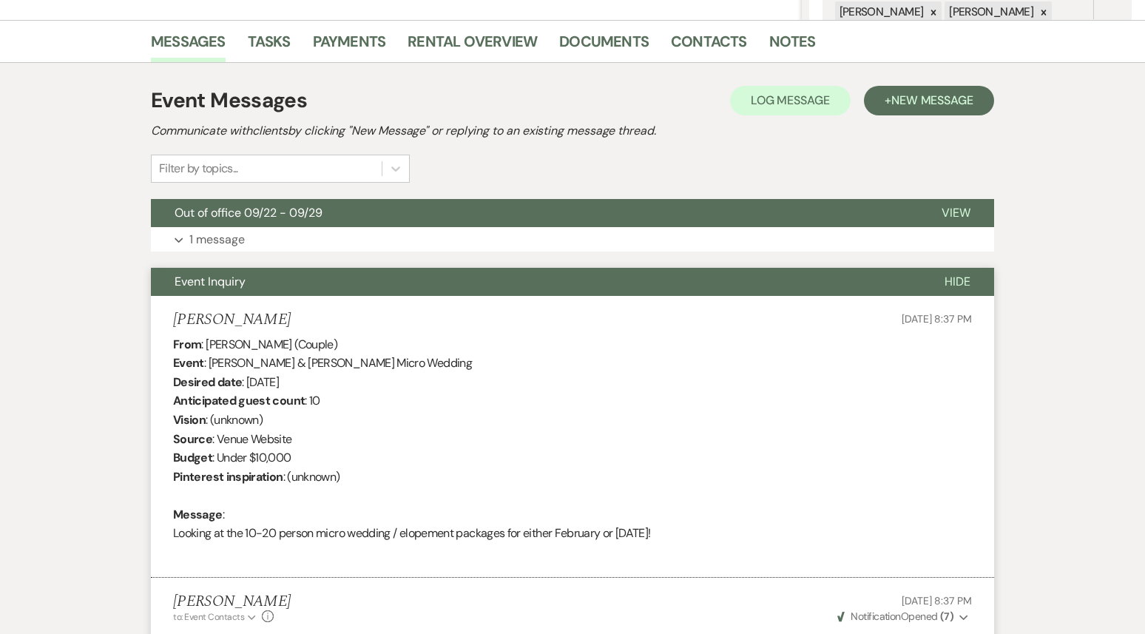
scroll to position [0, 0]
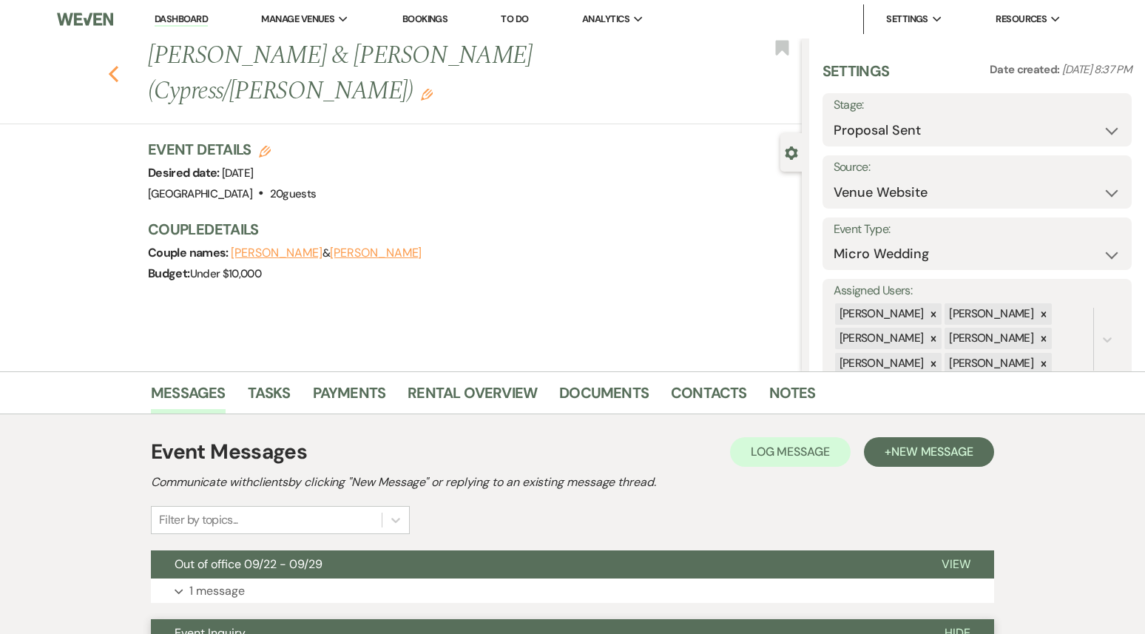
click at [114, 65] on icon "Previous" at bounding box center [113, 74] width 11 height 18
select select "6"
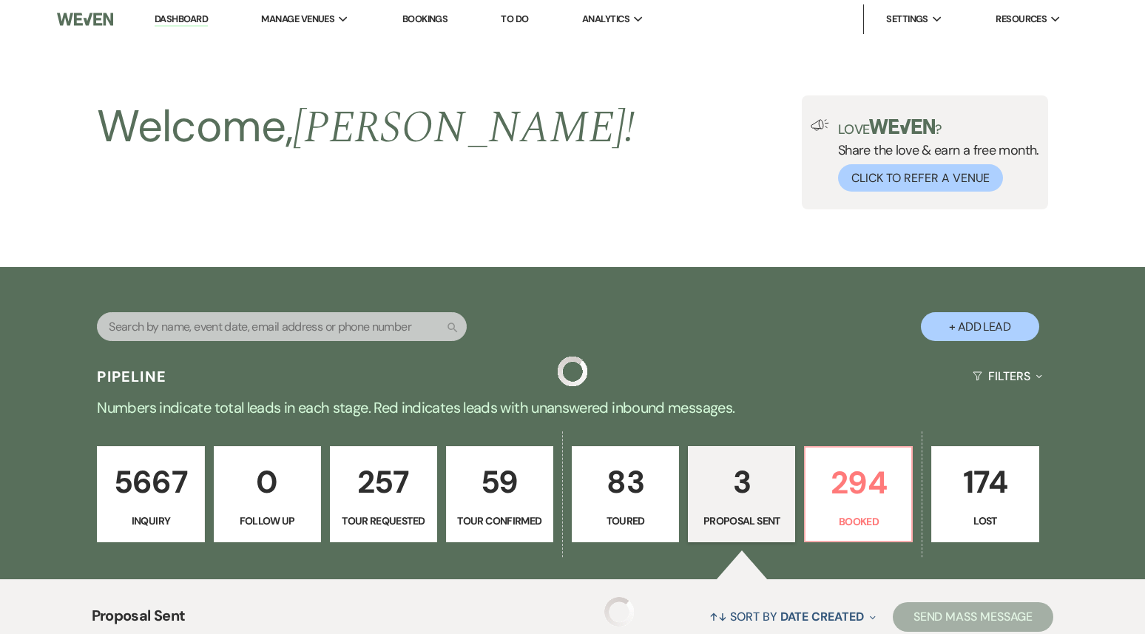
scroll to position [473, 0]
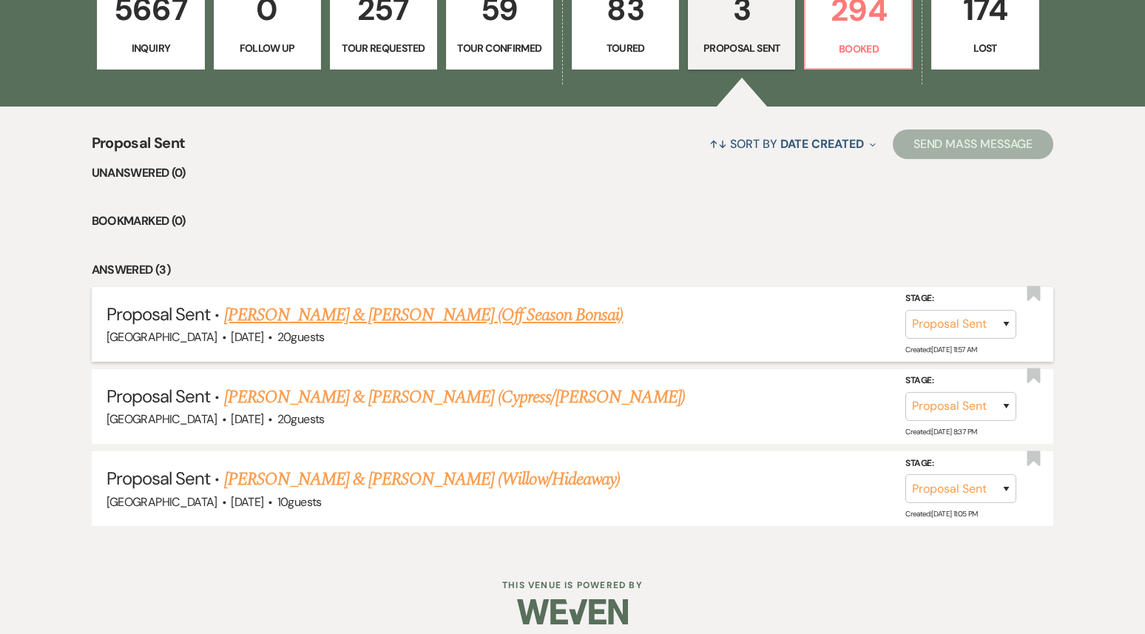
click at [373, 322] on link "[PERSON_NAME] & [PERSON_NAME] (Off Season Bonsai)" at bounding box center [423, 315] width 399 height 27
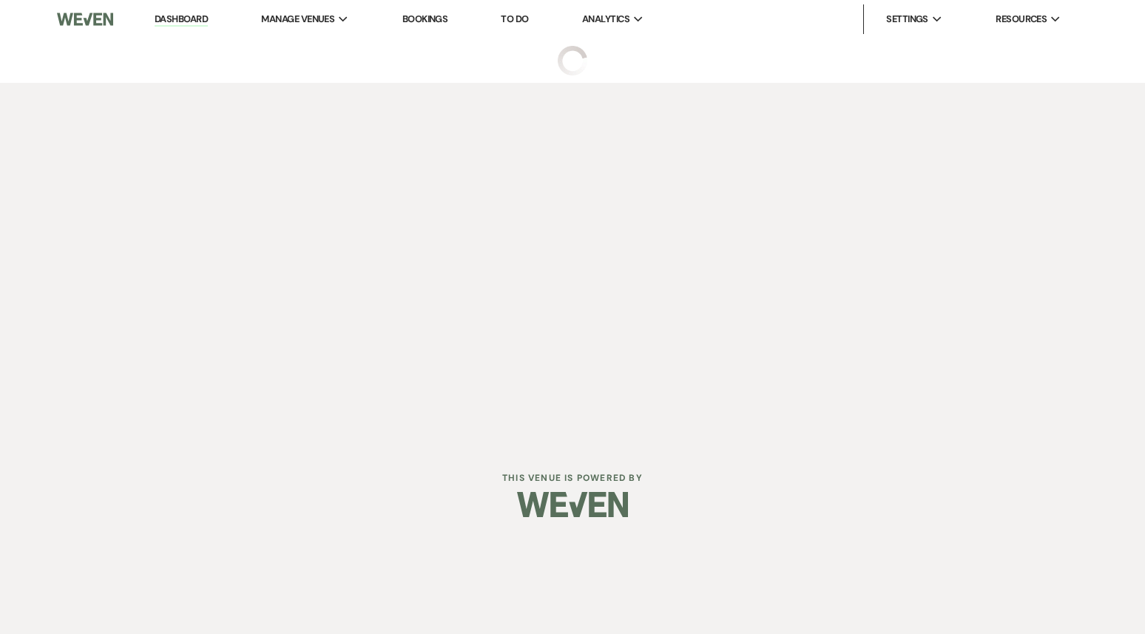
select select "6"
select select "5"
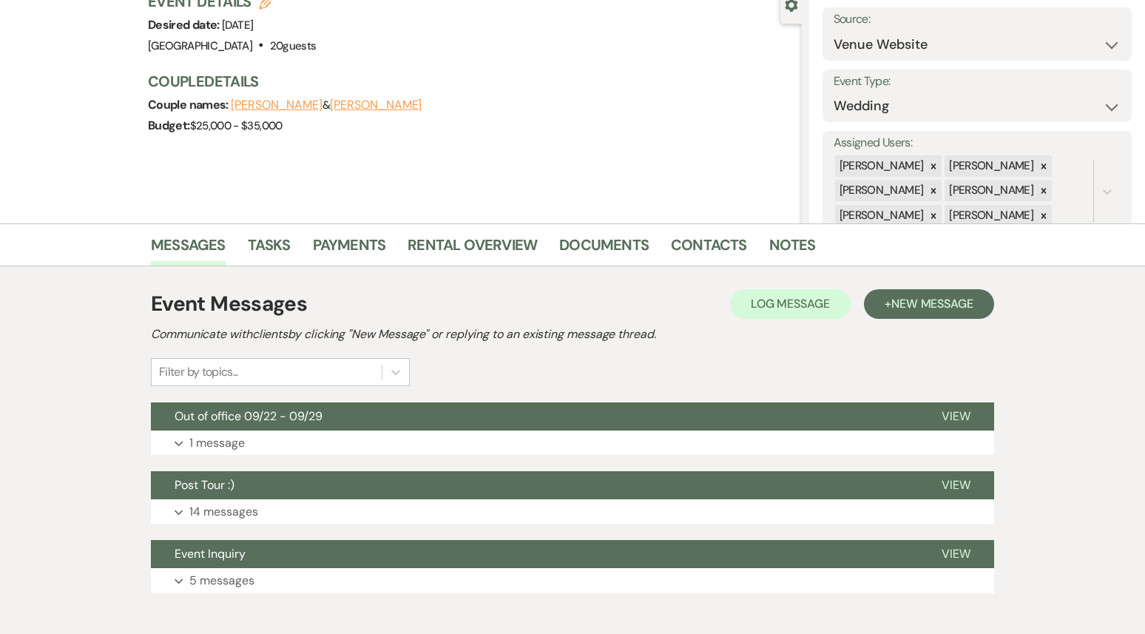
scroll to position [224, 0]
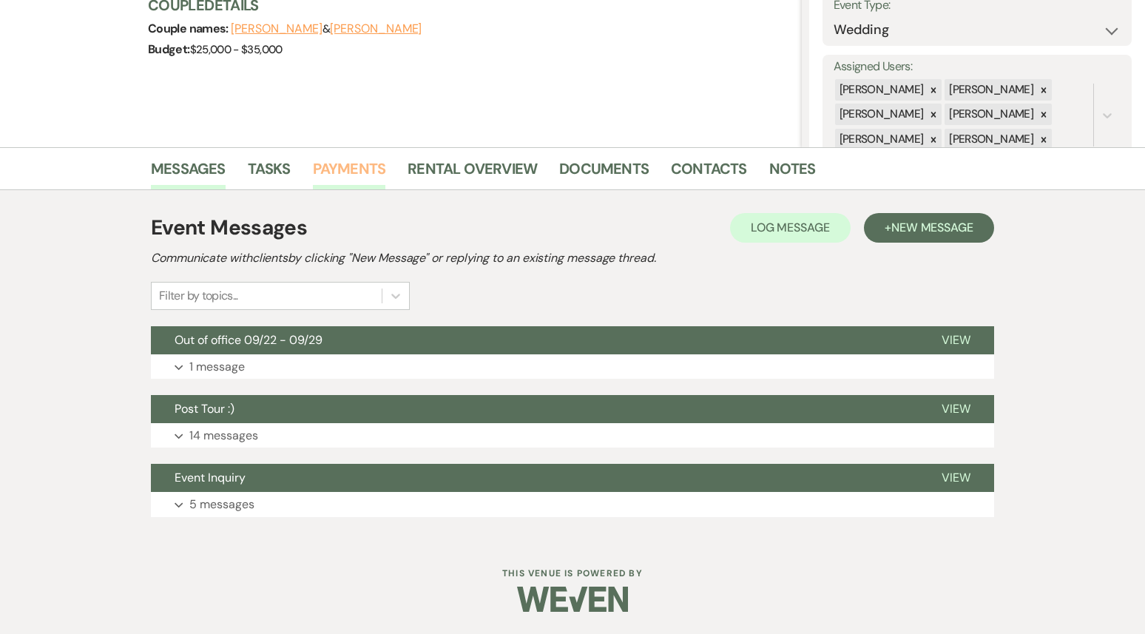
click at [359, 157] on link "Payments" at bounding box center [349, 173] width 73 height 33
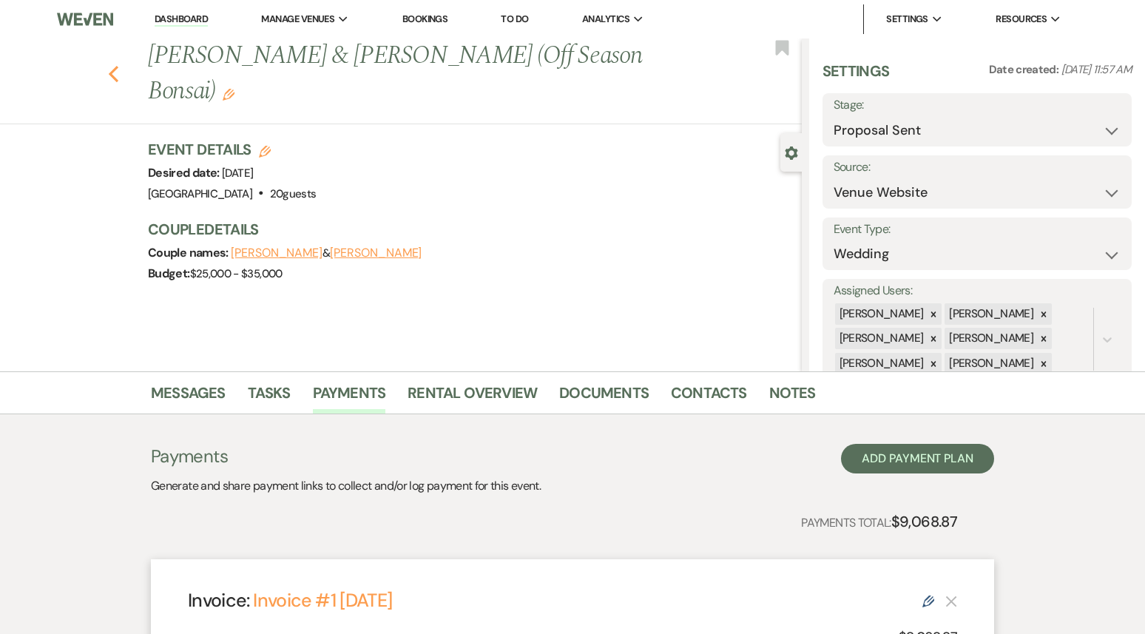
click at [115, 66] on use "button" at bounding box center [114, 74] width 10 height 16
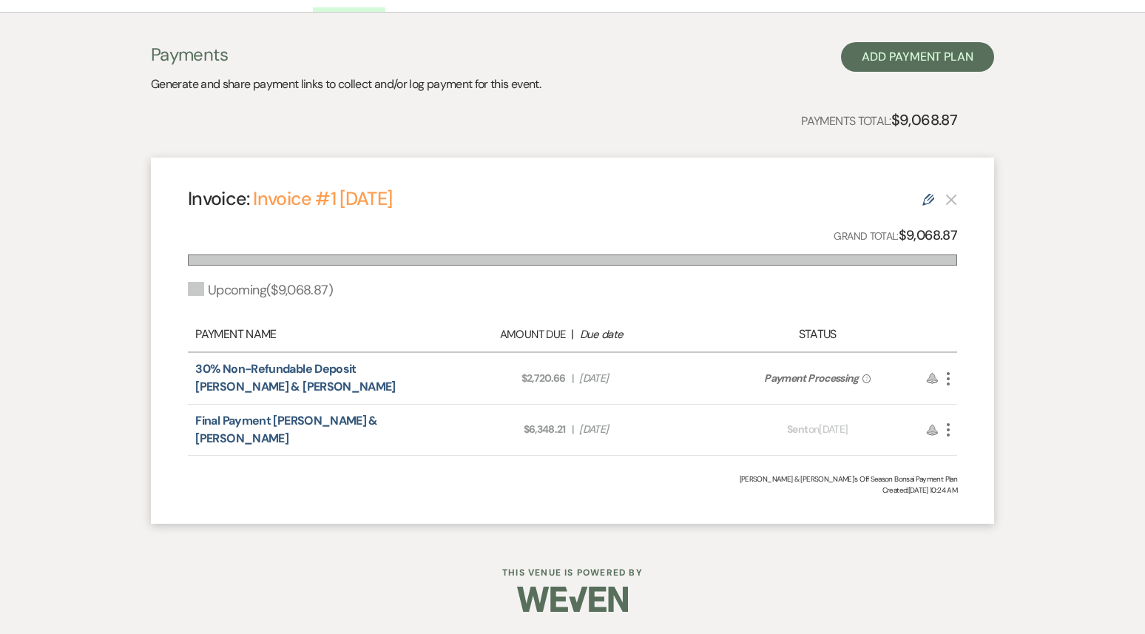
select select "6"
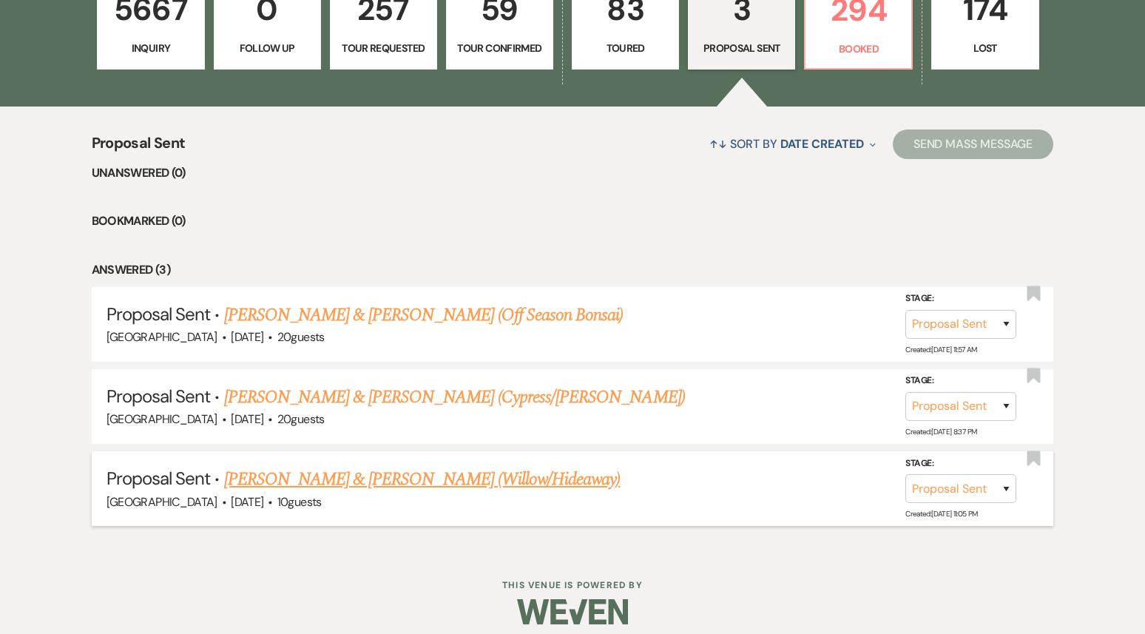
click at [391, 483] on link "[PERSON_NAME] & [PERSON_NAME] (Willow/Hideaway)" at bounding box center [422, 479] width 396 height 27
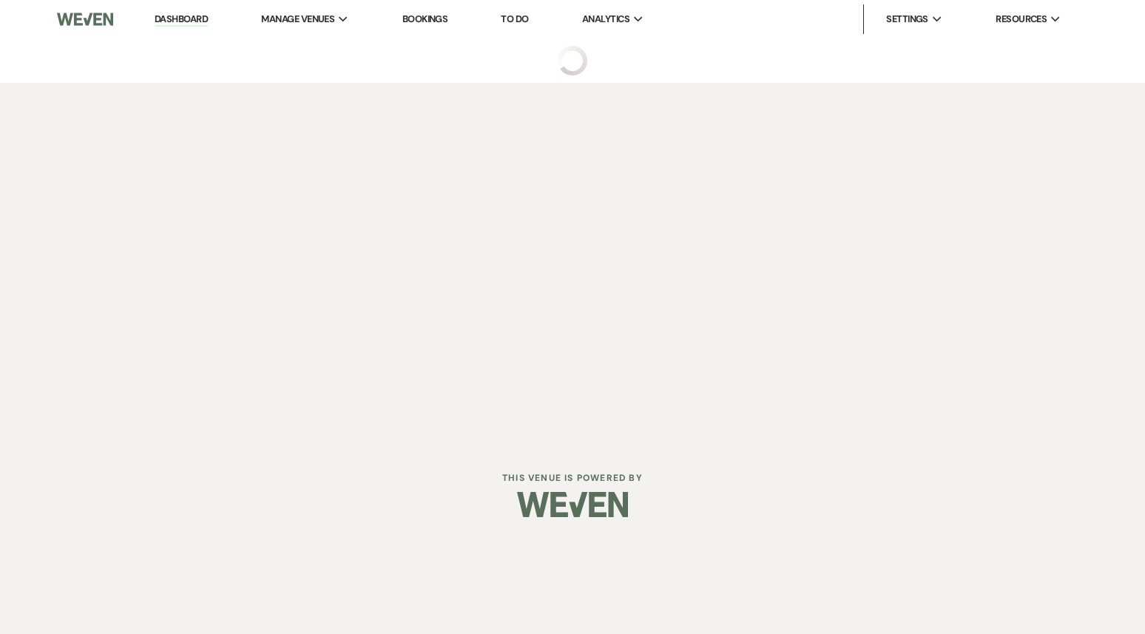
select select "6"
select select "5"
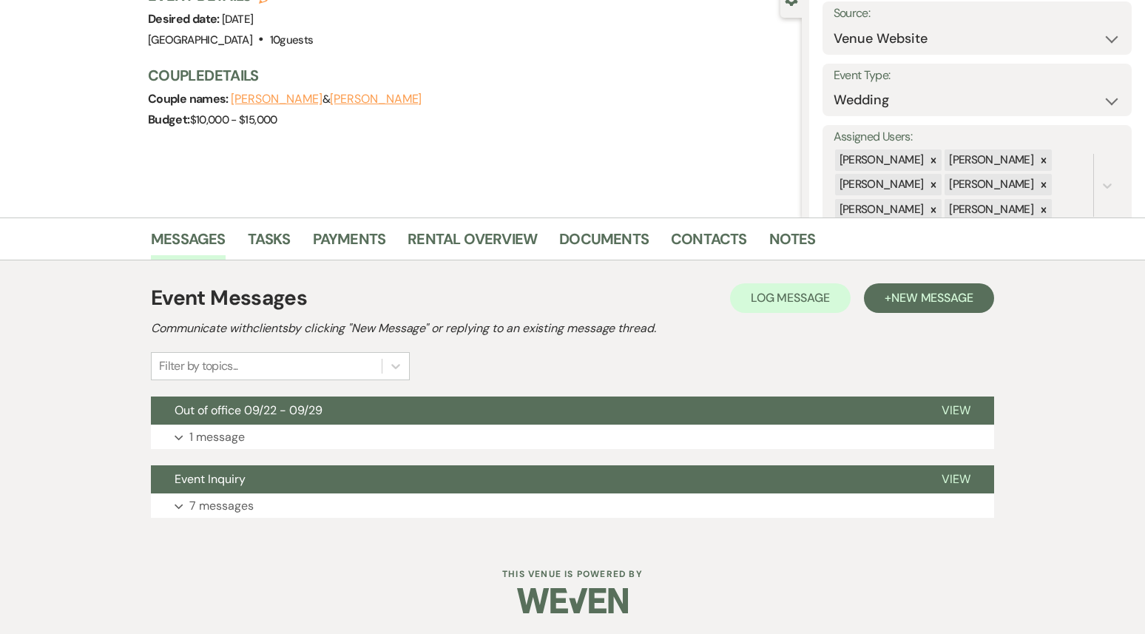
scroll to position [155, 0]
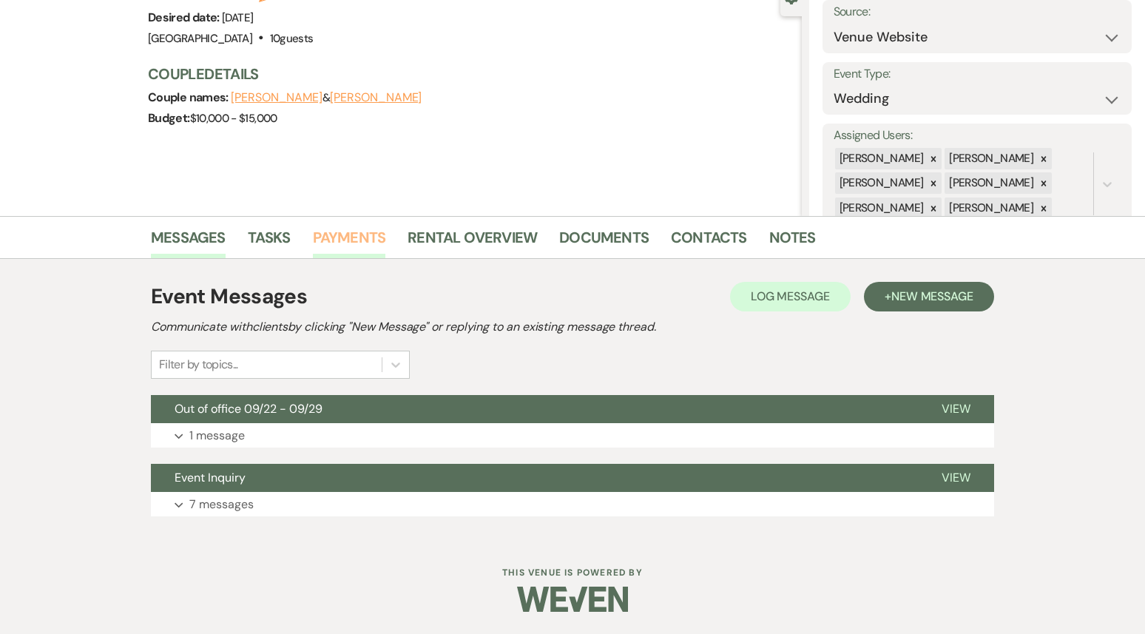
click at [341, 237] on link "Payments" at bounding box center [349, 242] width 73 height 33
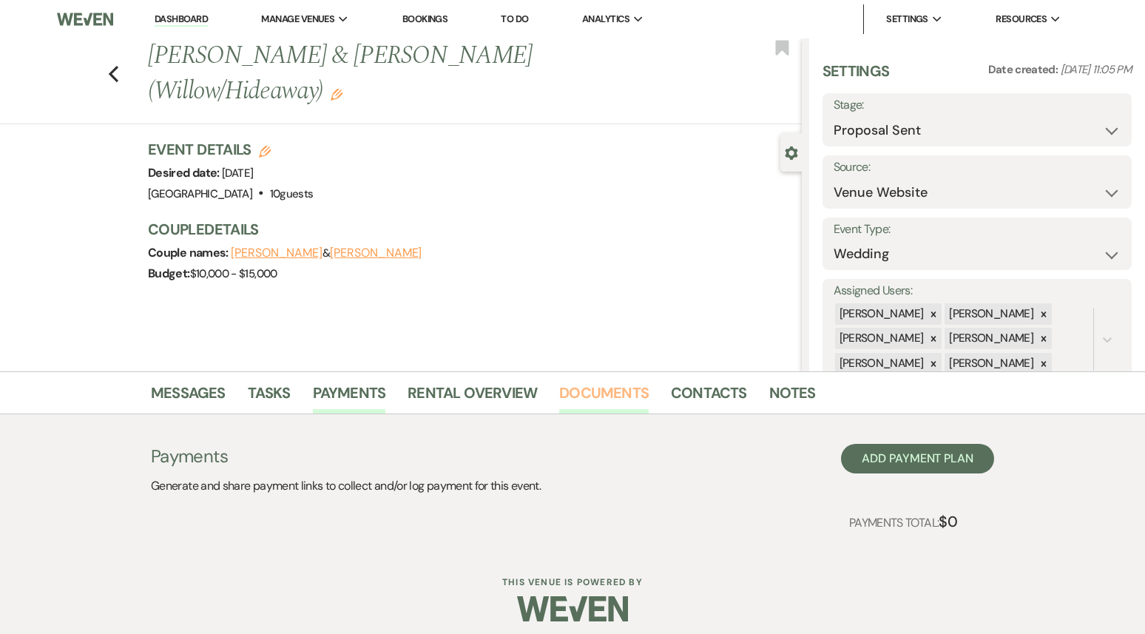
click at [586, 391] on link "Documents" at bounding box center [603, 397] width 89 height 33
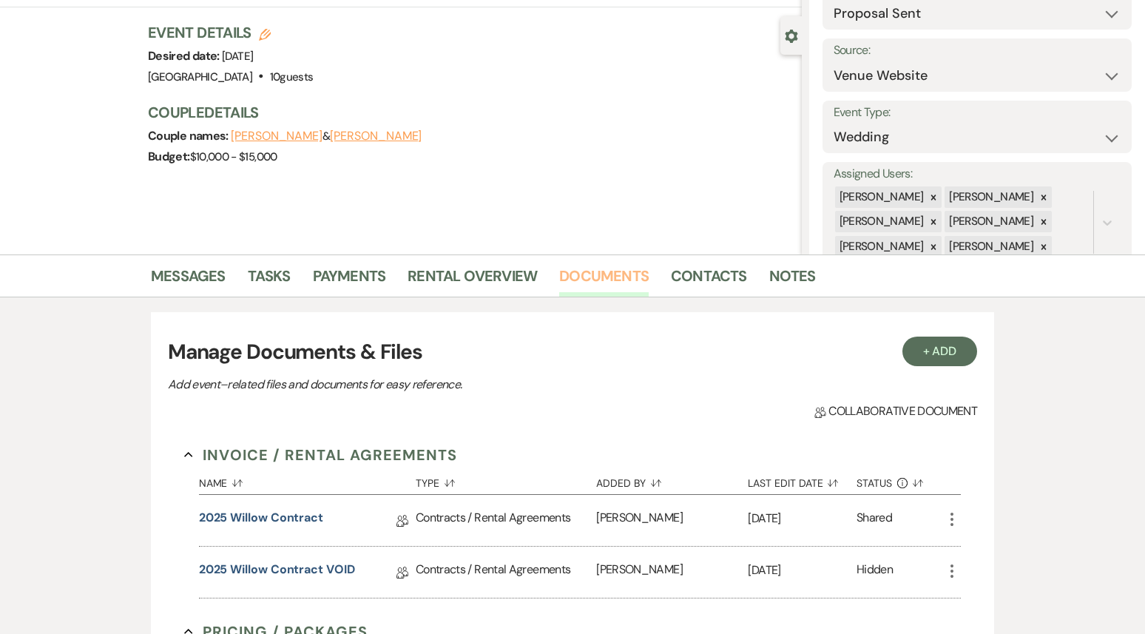
scroll to position [362, 0]
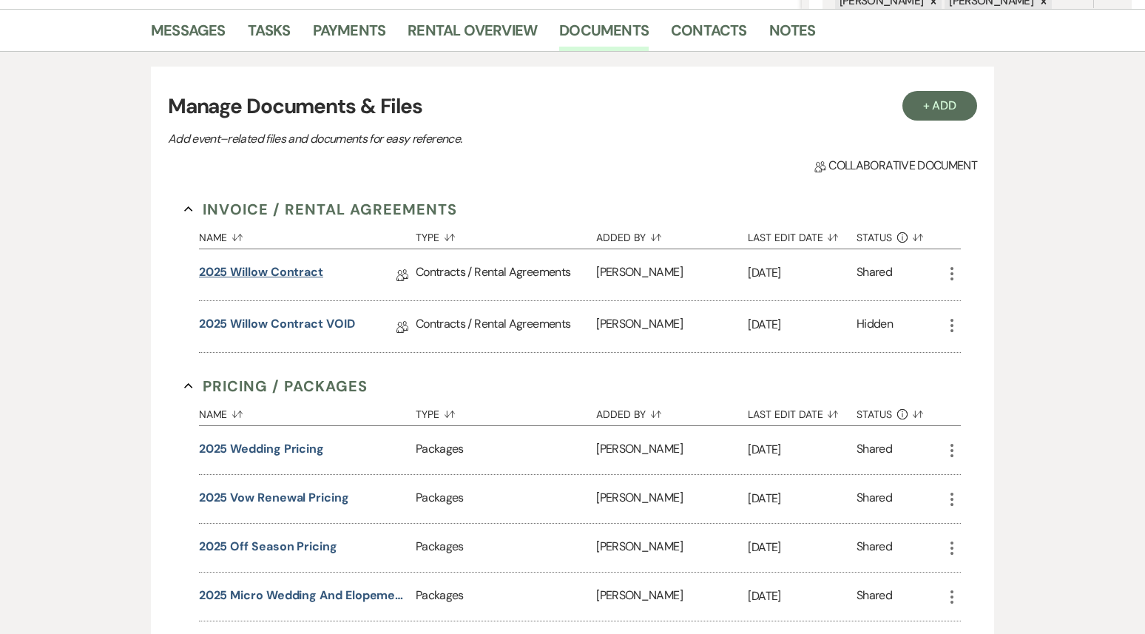
click at [285, 266] on link "2025 Willow Contract" at bounding box center [261, 274] width 124 height 23
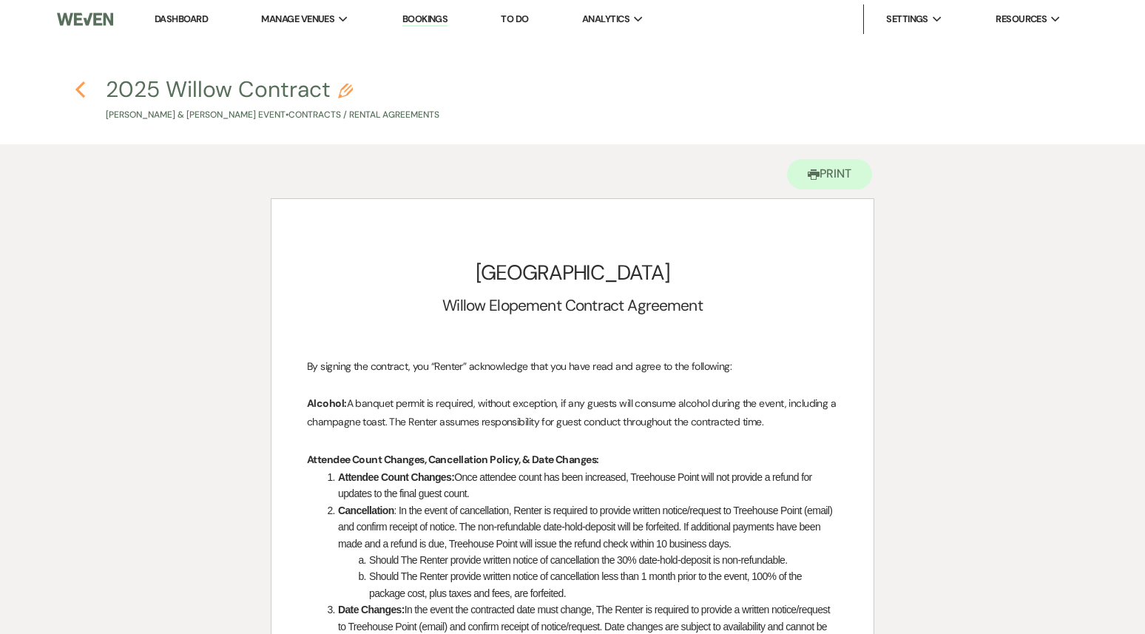
click at [79, 86] on use "button" at bounding box center [80, 89] width 10 height 16
select select "6"
select select "5"
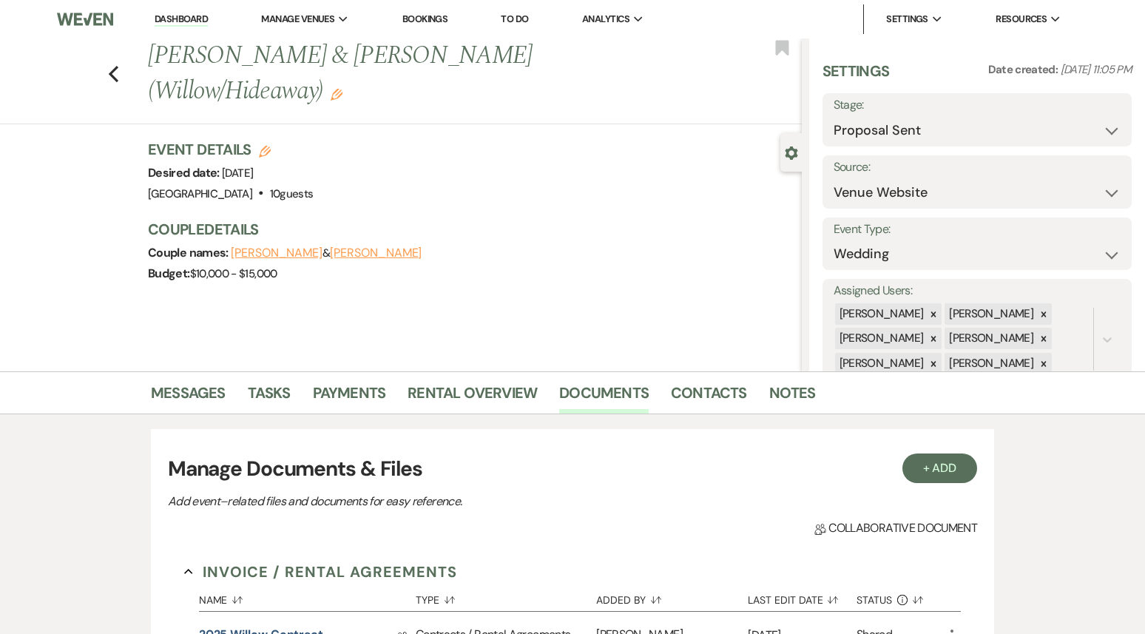
scroll to position [362, 0]
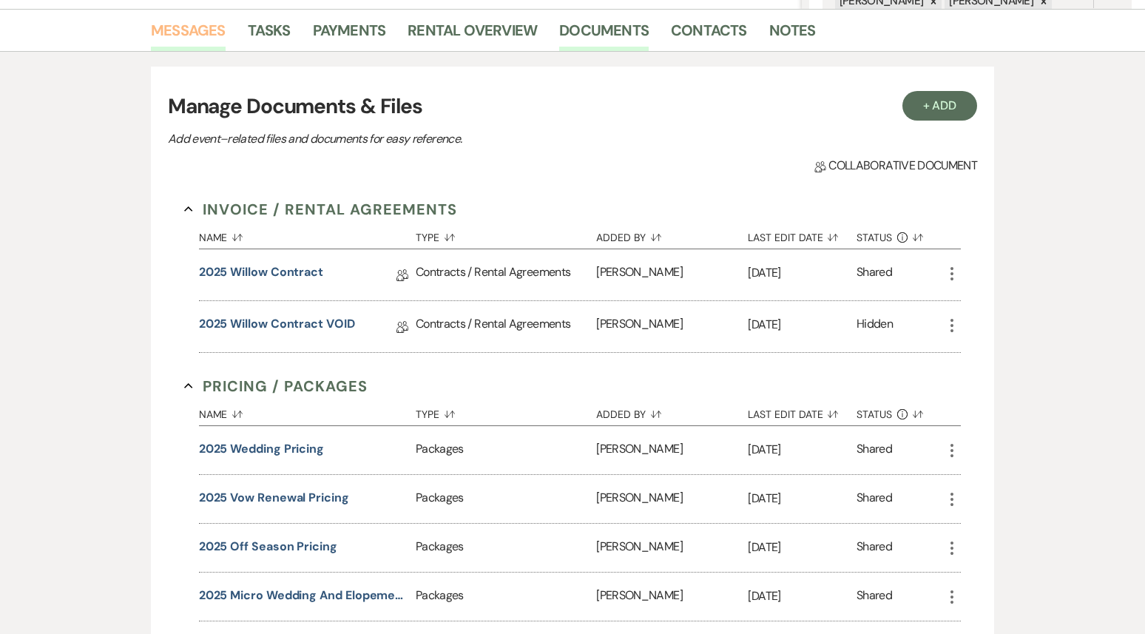
click at [207, 19] on link "Messages" at bounding box center [188, 34] width 75 height 33
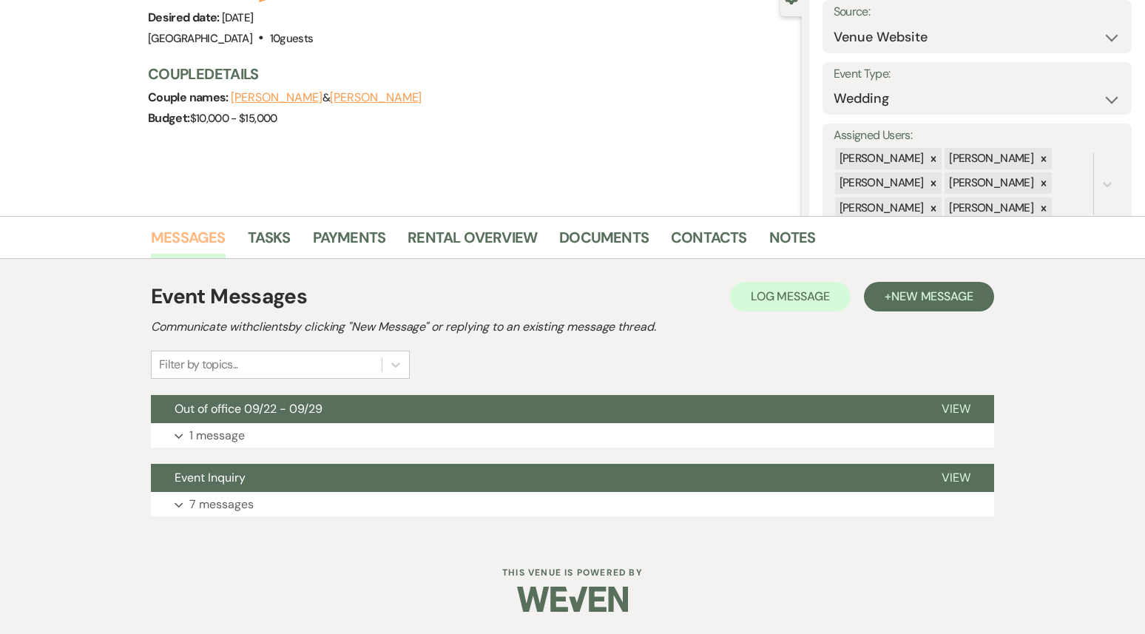
scroll to position [155, 0]
click at [268, 504] on button "Expand 7 messages" at bounding box center [572, 504] width 843 height 25
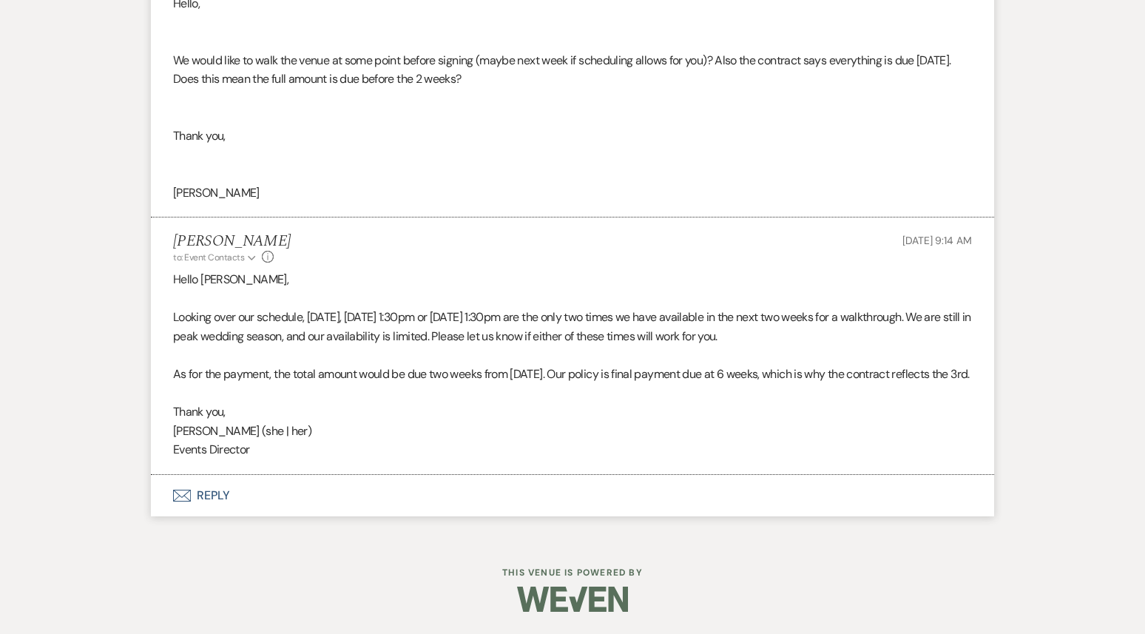
scroll to position [3239, 0]
click at [307, 490] on button "Envelope Reply" at bounding box center [572, 496] width 843 height 41
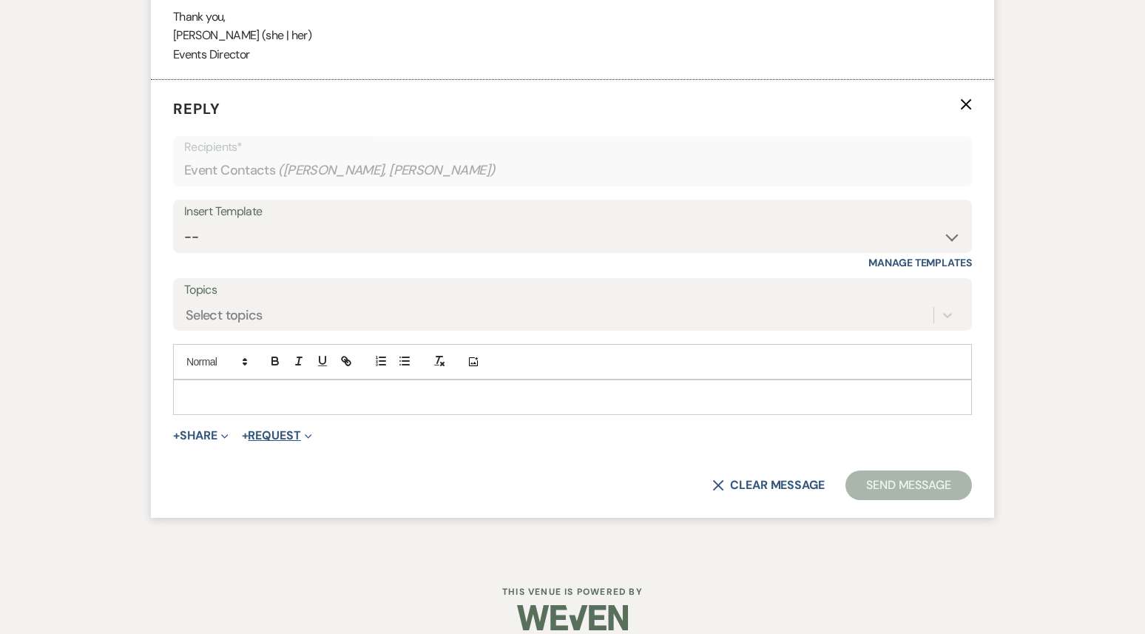
scroll to position [3616, 0]
click at [253, 436] on form "Reply X Recipients* Event Contacts ( [PERSON_NAME], [PERSON_NAME] ) Insert Temp…" at bounding box center [572, 298] width 843 height 438
click at [250, 405] on p at bounding box center [572, 396] width 775 height 16
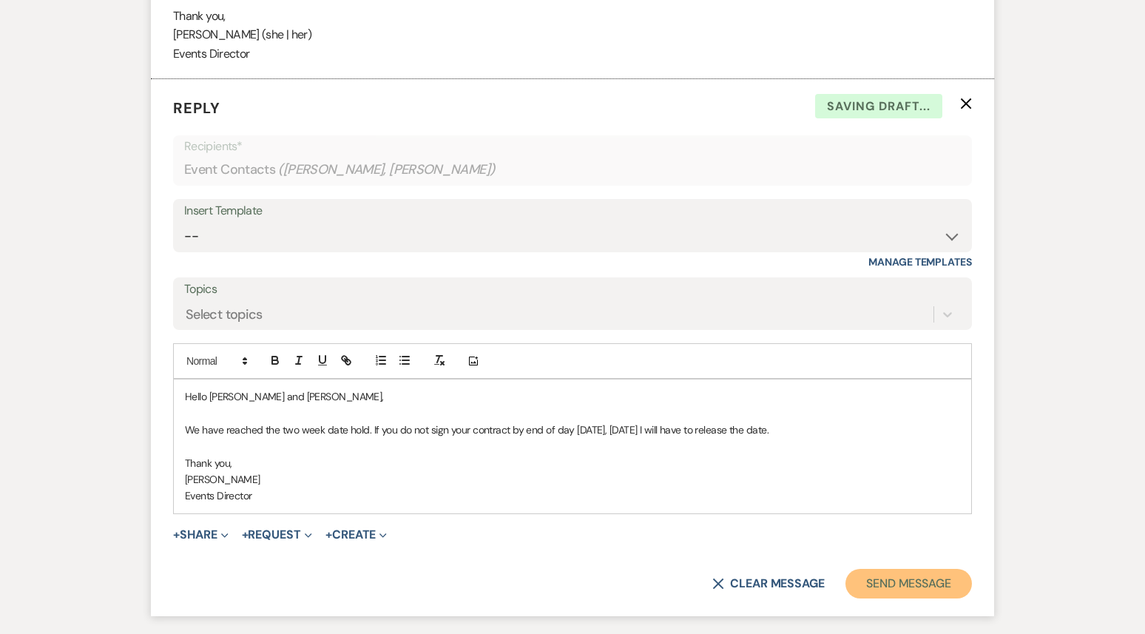
click at [914, 598] on button "Send Message" at bounding box center [908, 584] width 126 height 30
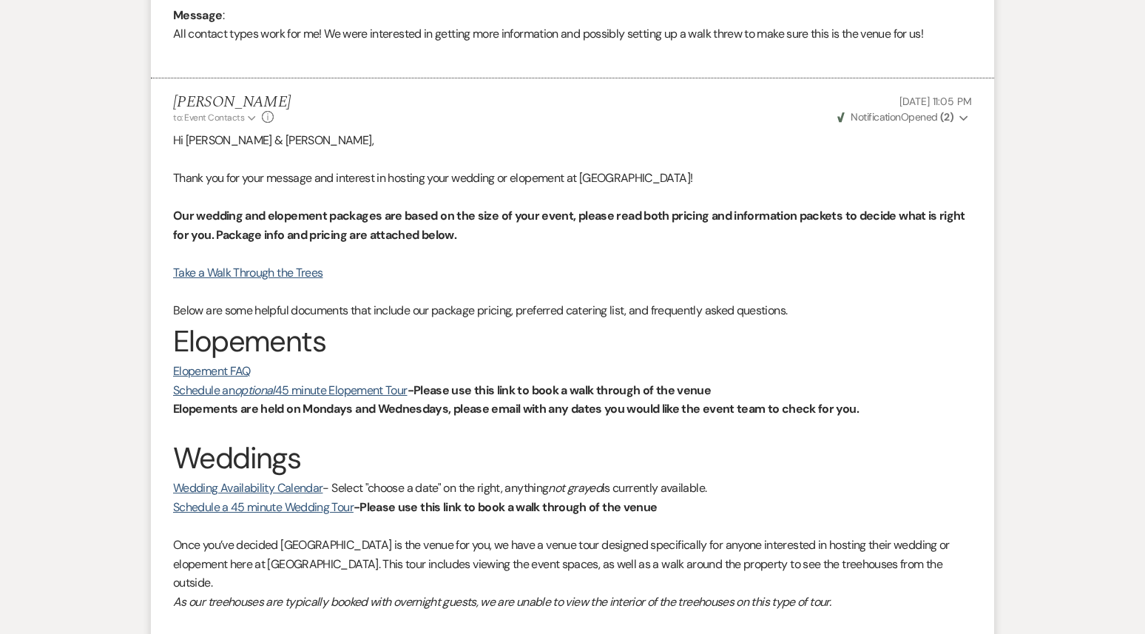
scroll to position [0, 0]
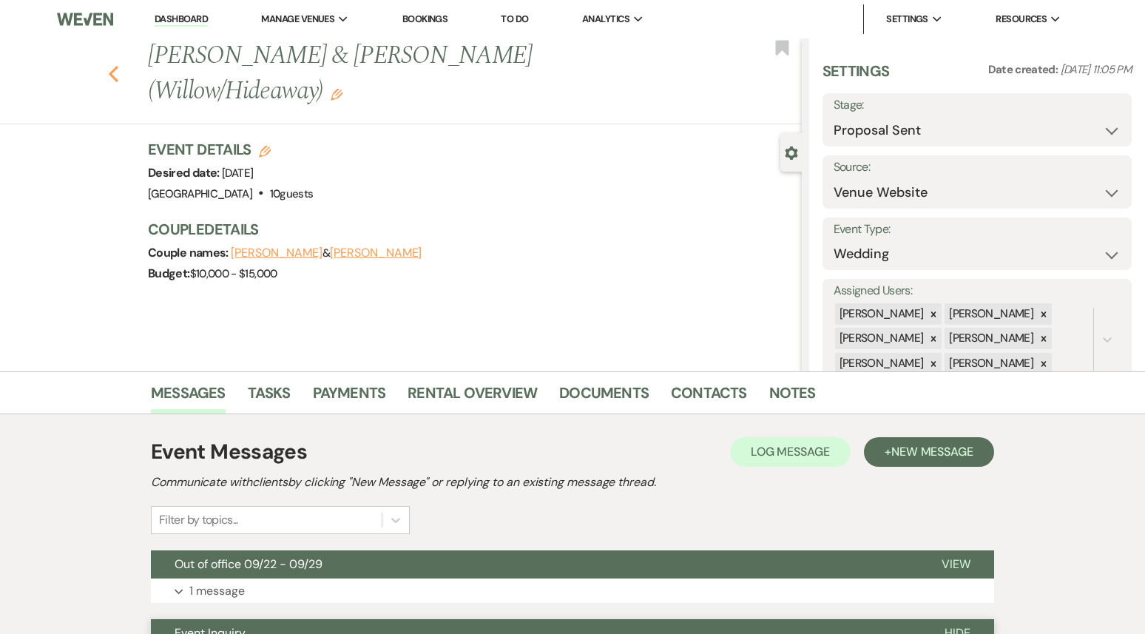
click at [111, 66] on use "button" at bounding box center [114, 74] width 10 height 16
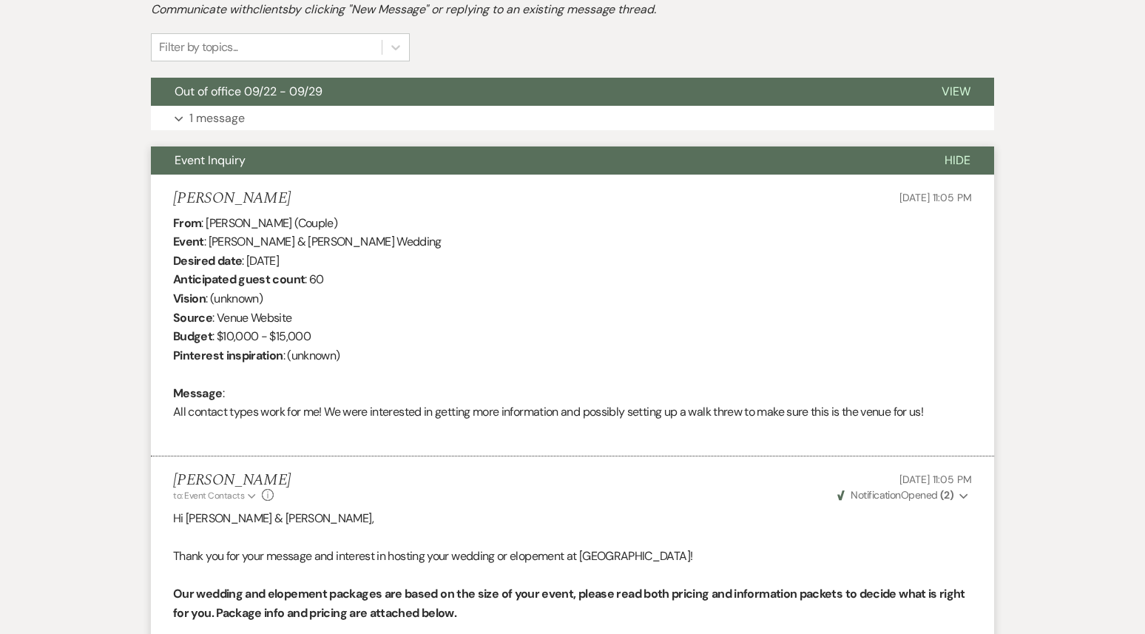
select select "6"
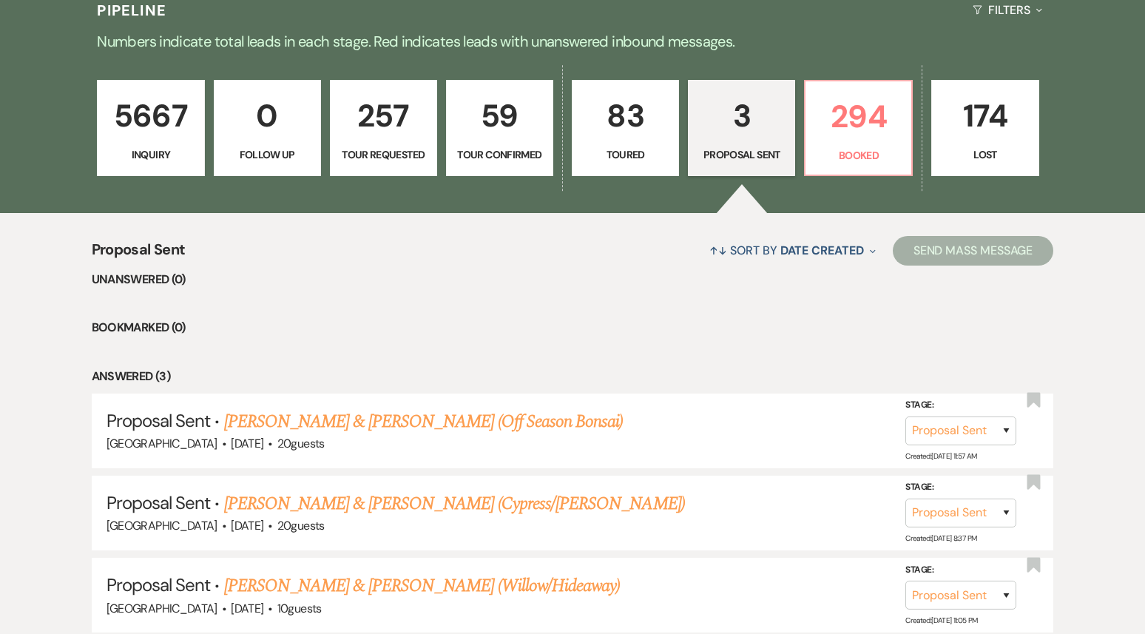
scroll to position [405, 0]
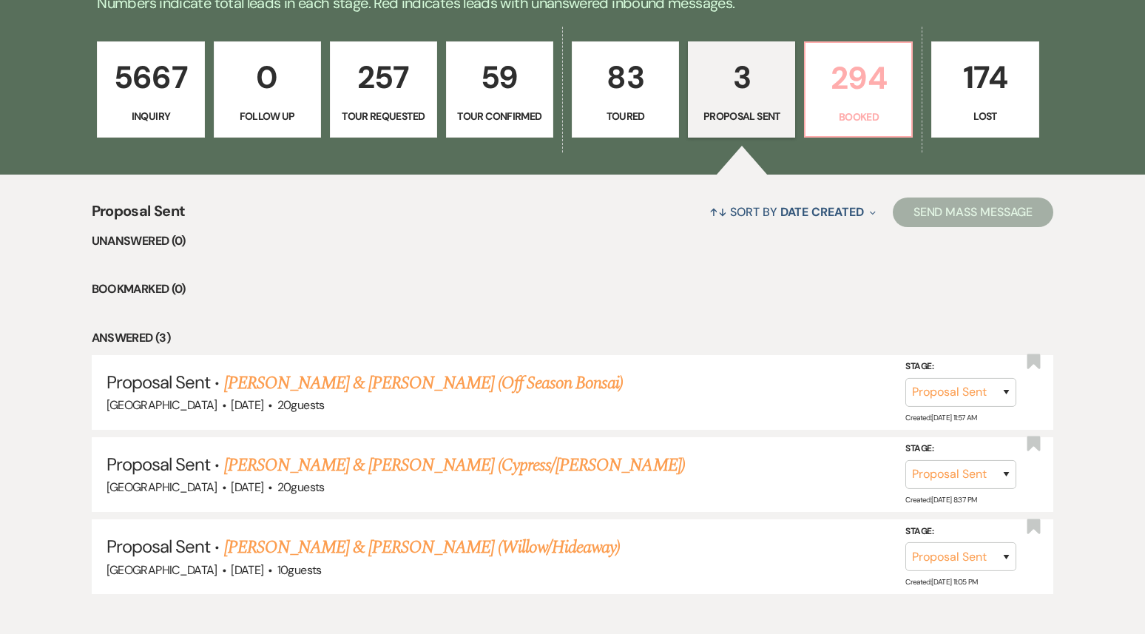
click at [841, 86] on p "294" at bounding box center [858, 78] width 88 height 50
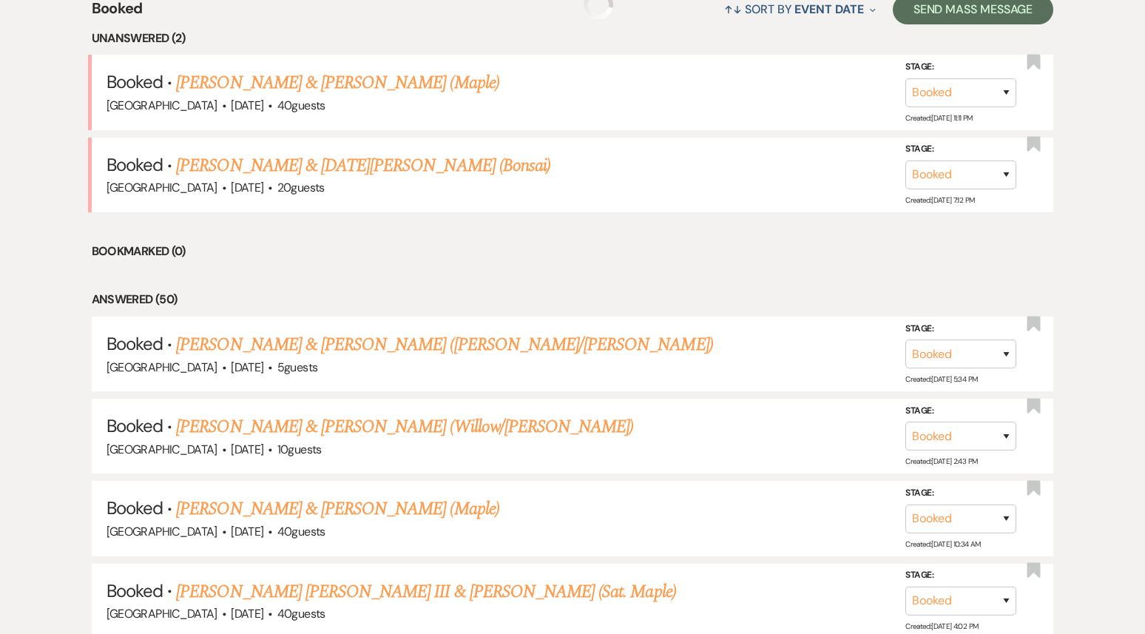
scroll to position [615, 0]
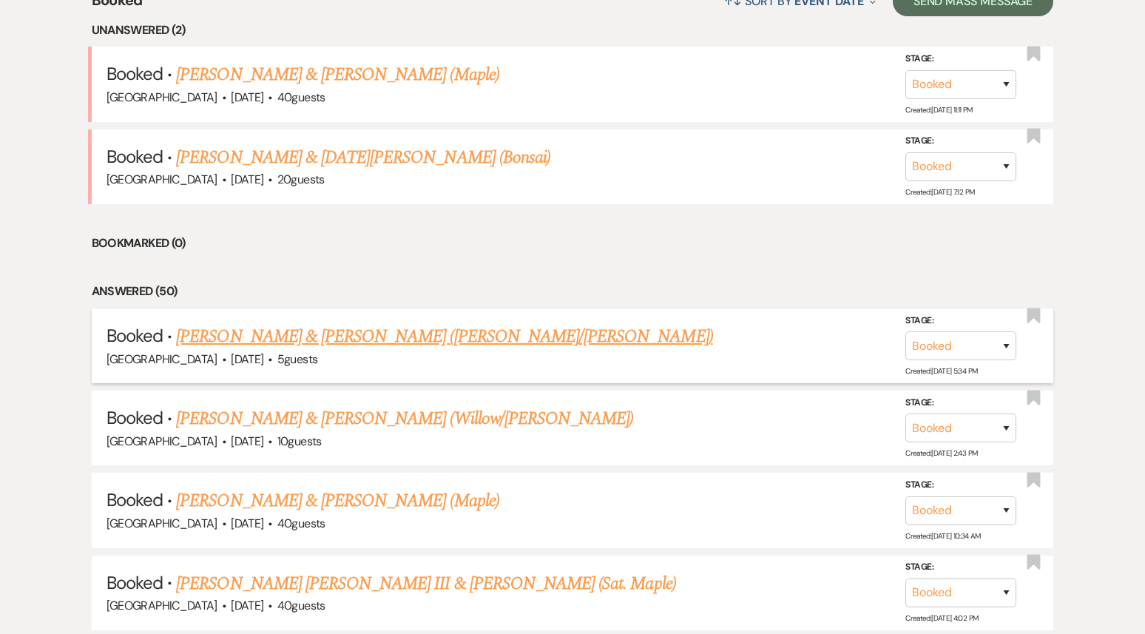
click at [426, 332] on link "[PERSON_NAME] & [PERSON_NAME] ([PERSON_NAME]/[PERSON_NAME])" at bounding box center [444, 336] width 536 height 27
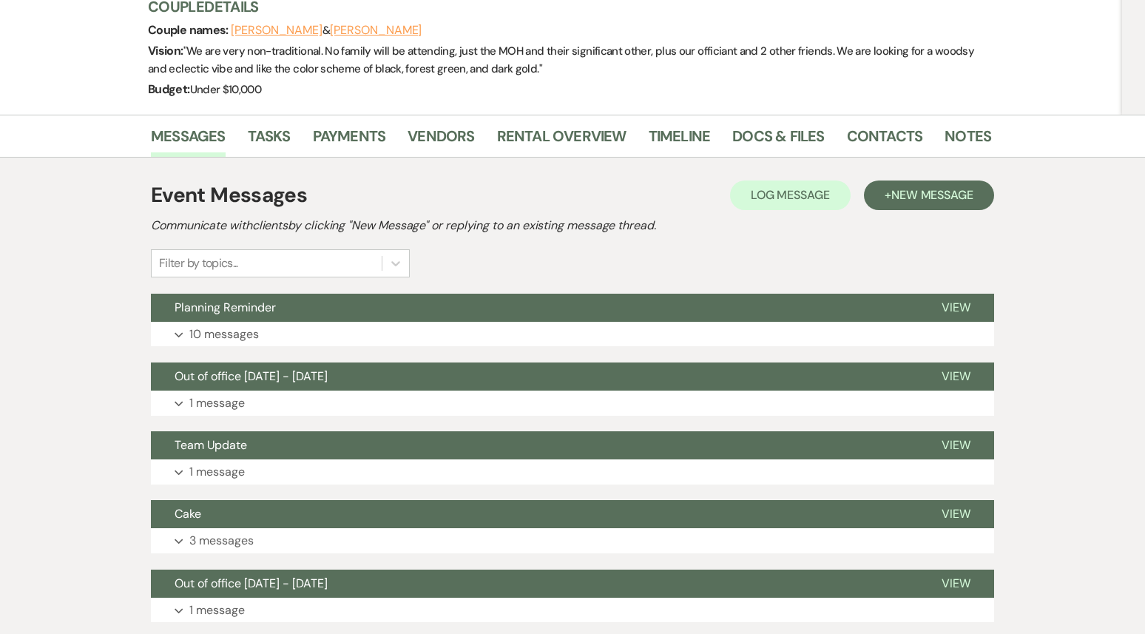
scroll to position [231, 0]
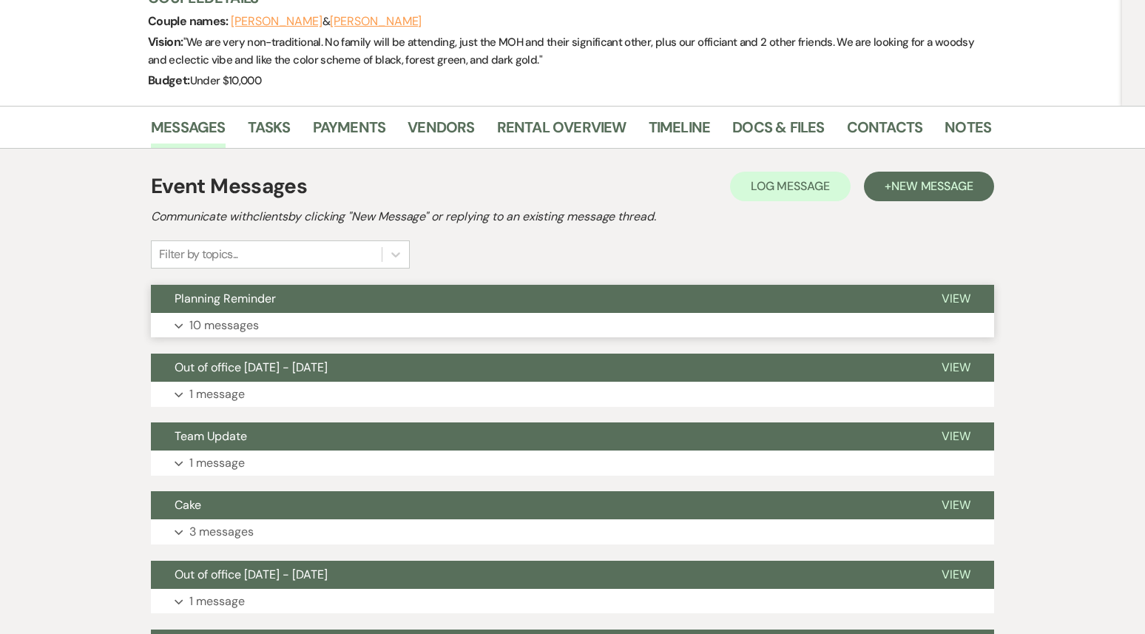
click at [456, 285] on button "Planning Reminder" at bounding box center [534, 299] width 767 height 28
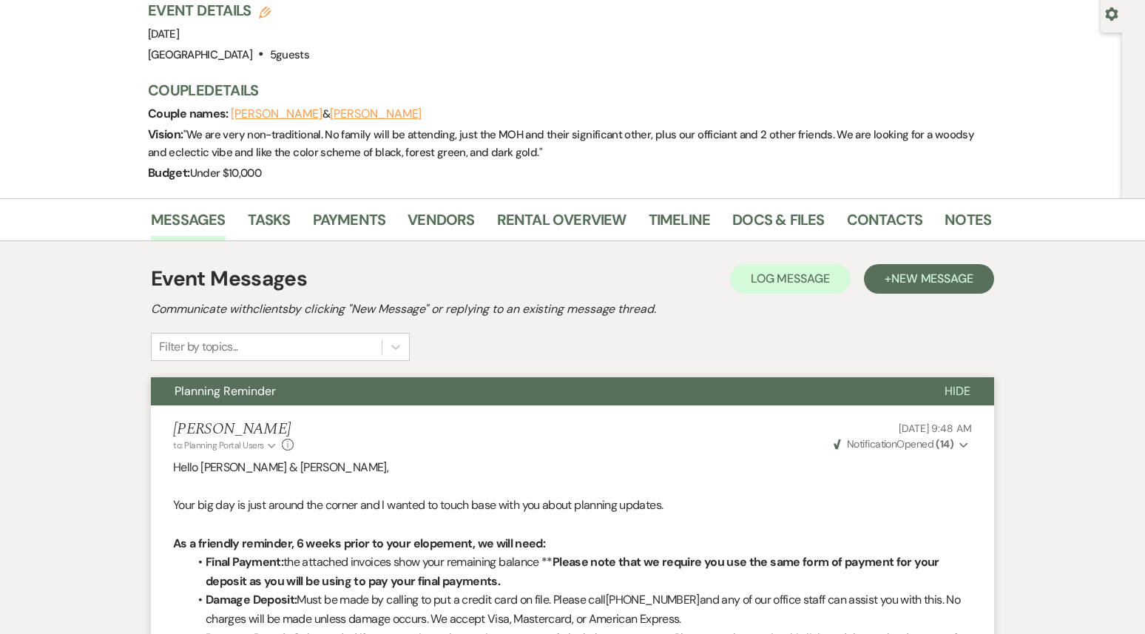
scroll to position [0, 0]
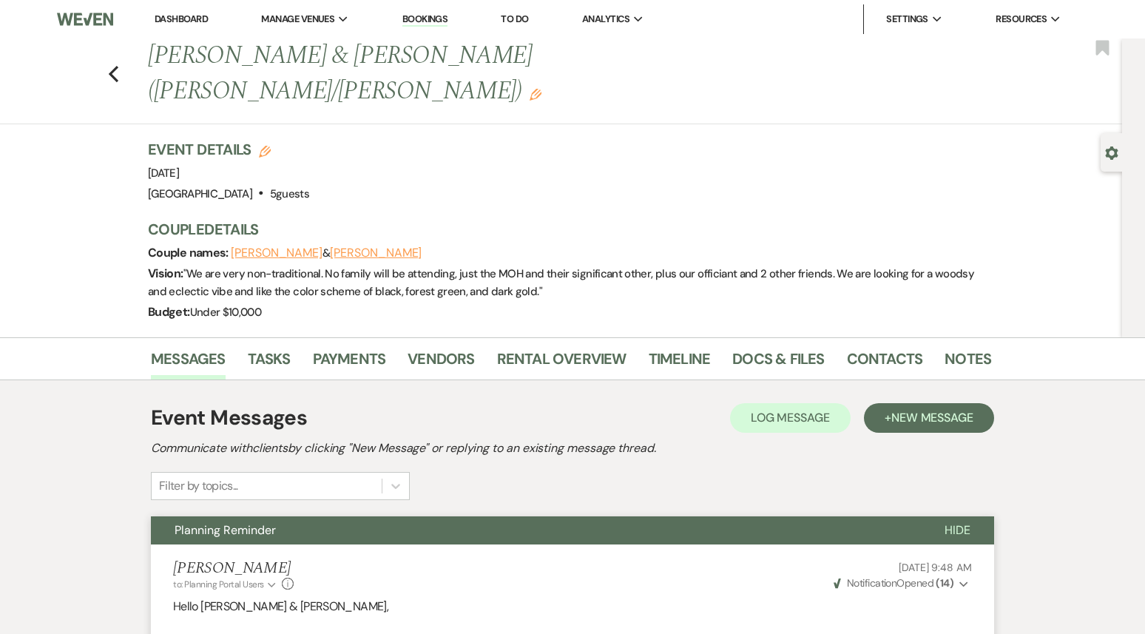
click at [173, 16] on link "Dashboard" at bounding box center [181, 19] width 53 height 13
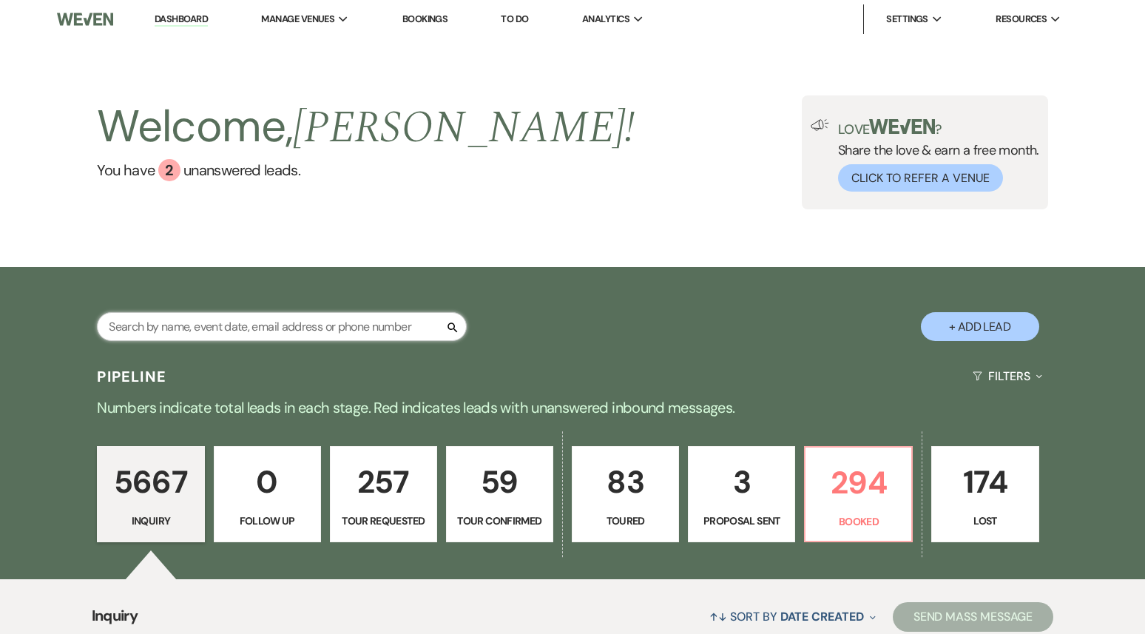
click at [304, 322] on input "text" at bounding box center [282, 326] width 370 height 29
paste input "Invitee Email: [EMAIL_ADDRESS][DOMAIN_NAME]"
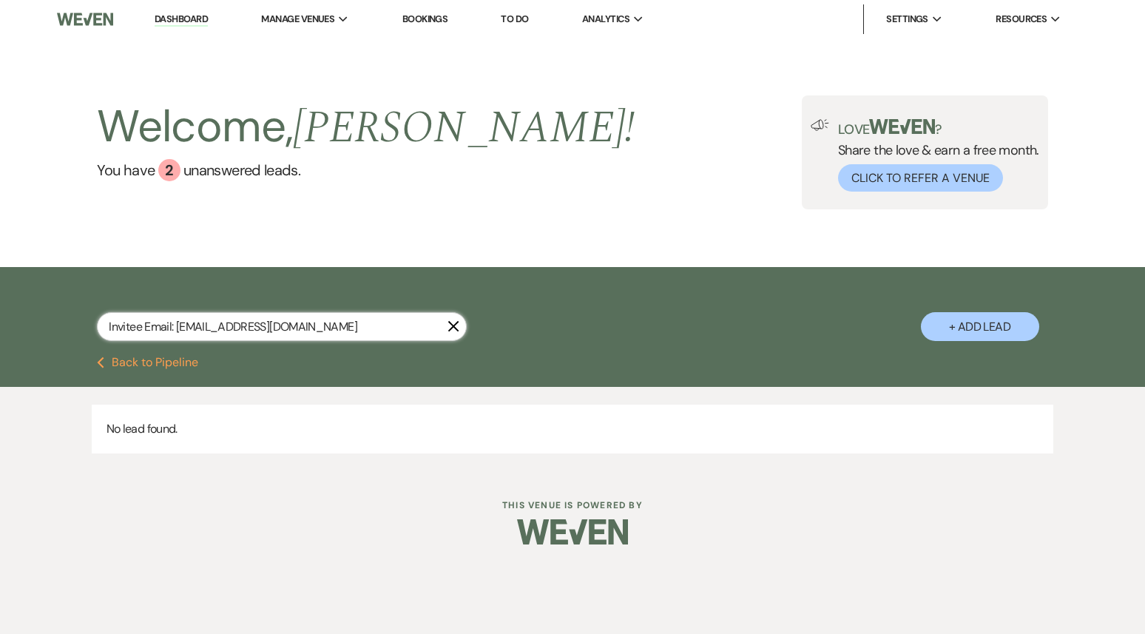
drag, startPoint x: 178, startPoint y: 326, endPoint x: 64, endPoint y: 327, distance: 113.9
click at [64, 327] on div "Invitee Email: [EMAIL_ADDRESS][DOMAIN_NAME] X + Add Lead" at bounding box center [572, 313] width 1065 height 78
type input "[EMAIL_ADDRESS][DOMAIN_NAME]"
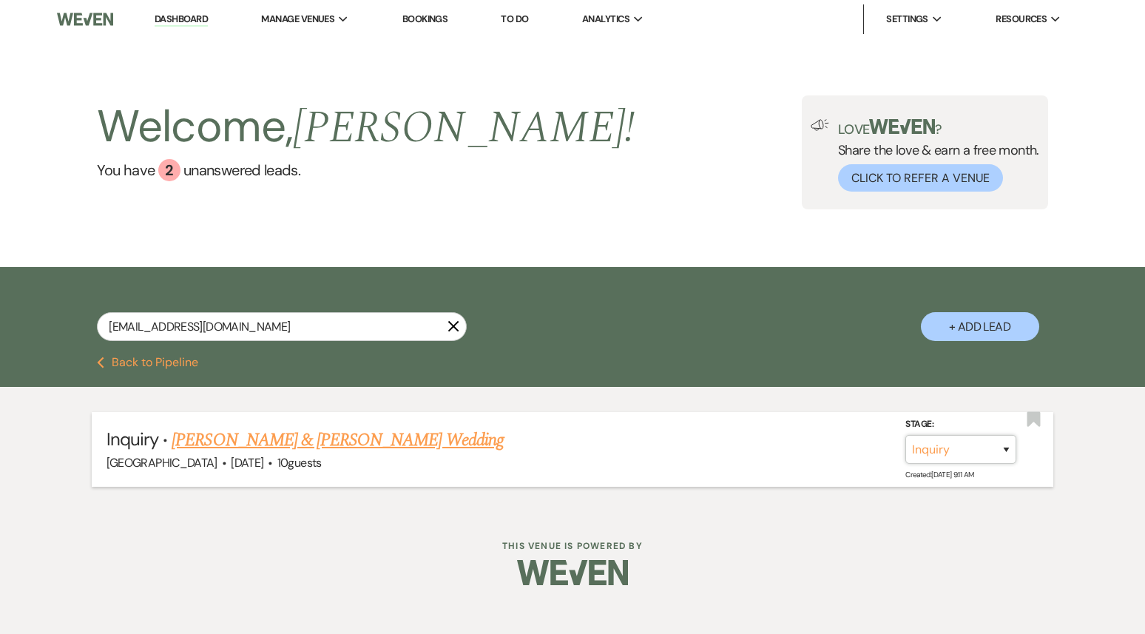
click at [961, 447] on select "Inquiry Follow Up Tour Requested Tour Confirmed Toured Proposal Sent Booked Lost" at bounding box center [960, 449] width 111 height 29
select select "4"
click at [905, 435] on select "Inquiry Follow Up Tour Requested Tour Confirmed Toured Proposal Sent Booked Lost" at bounding box center [960, 449] width 111 height 29
click at [987, 455] on button "Save" at bounding box center [987, 449] width 74 height 30
click at [183, 18] on link "Dashboard" at bounding box center [181, 20] width 53 height 14
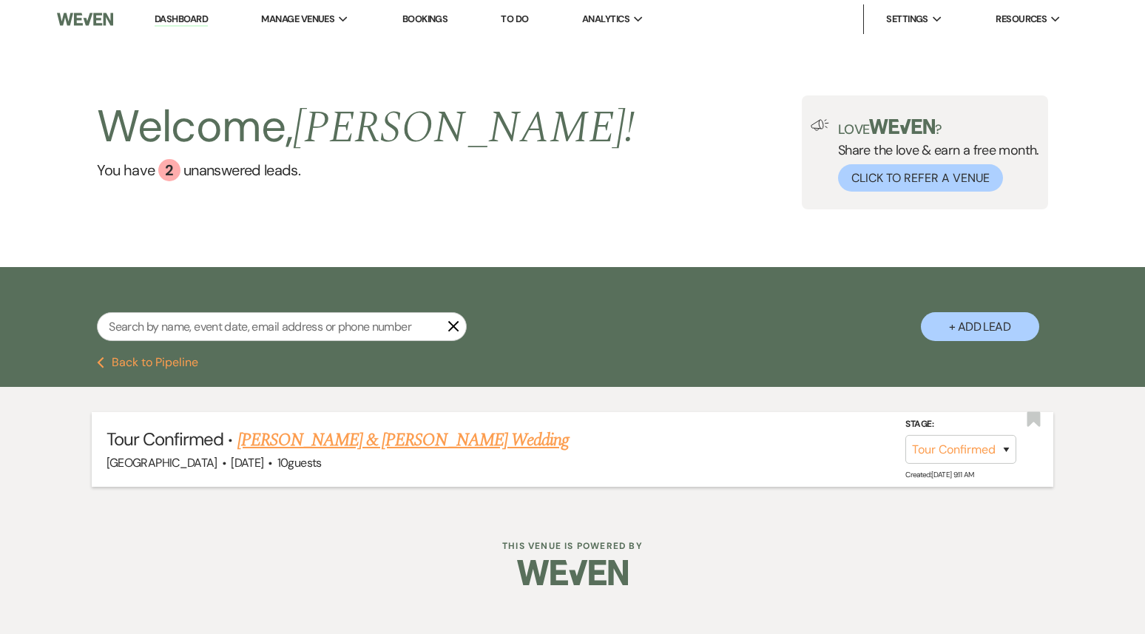
select select "4"
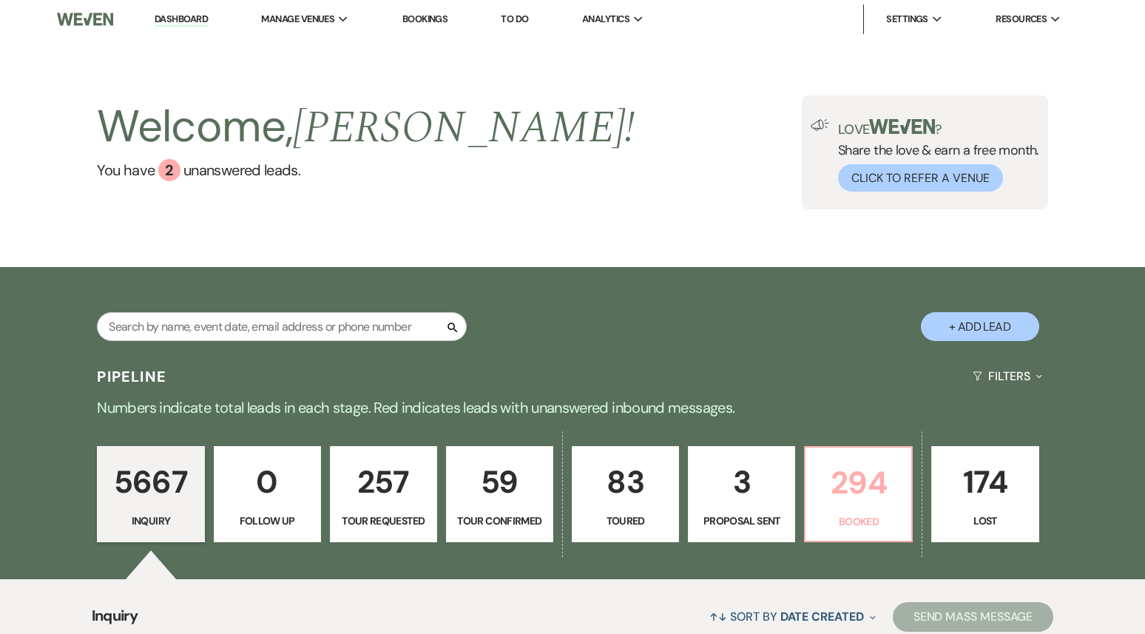
click at [857, 472] on p "294" at bounding box center [858, 483] width 88 height 50
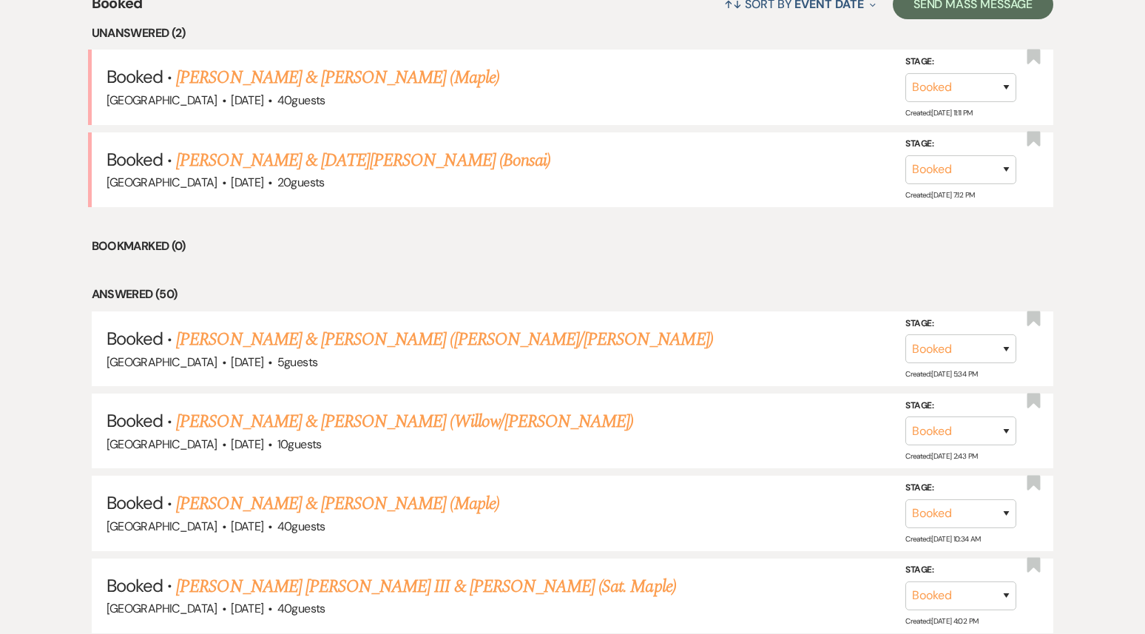
scroll to position [680, 0]
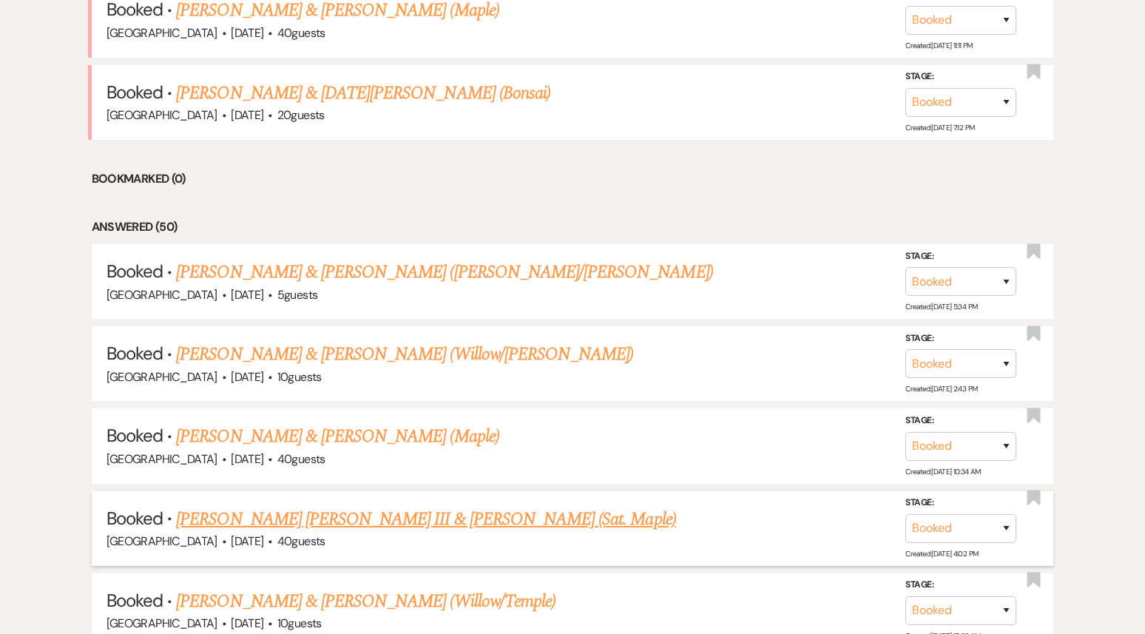
click at [367, 516] on link "[PERSON_NAME] [PERSON_NAME] III & [PERSON_NAME] (Sat. Maple)" at bounding box center [425, 519] width 499 height 27
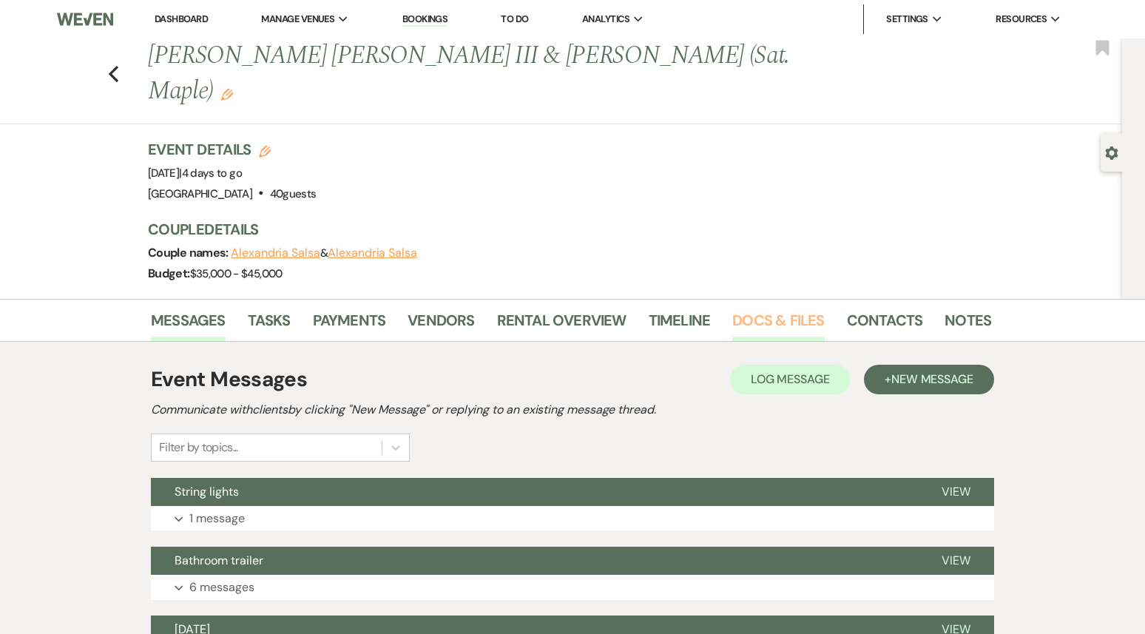
click at [754, 308] on link "Docs & Files" at bounding box center [778, 324] width 92 height 33
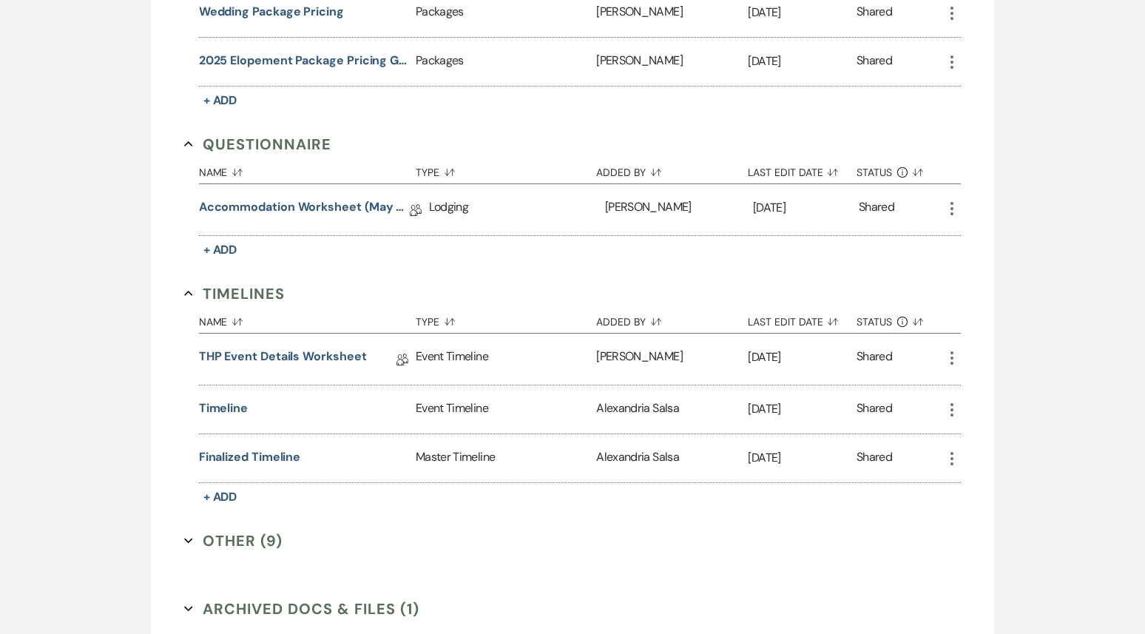
scroll to position [1499, 0]
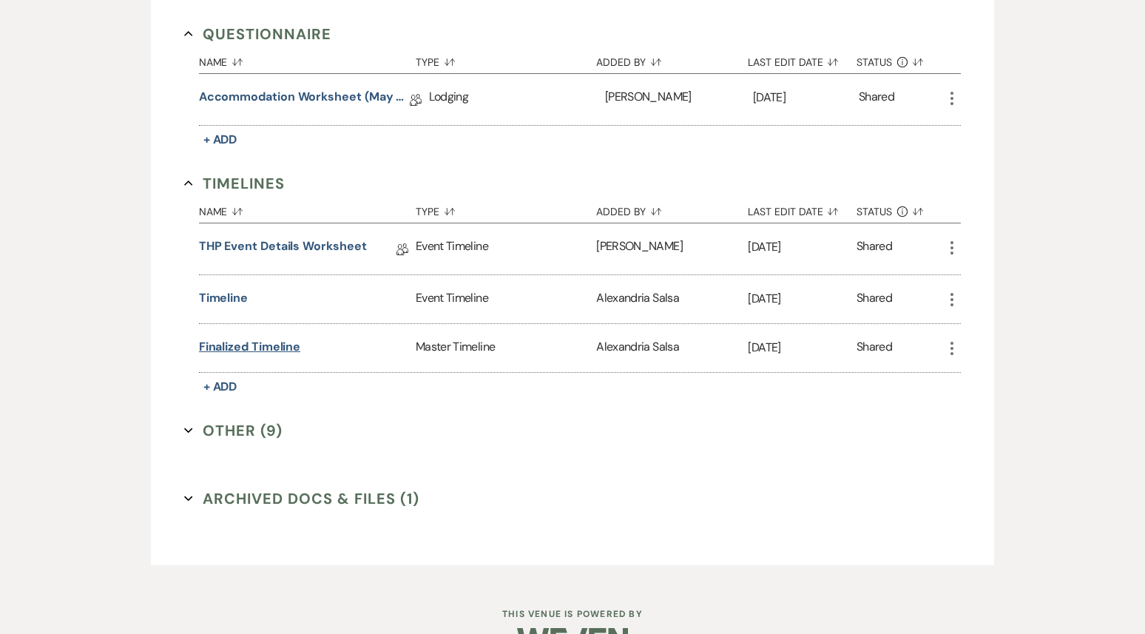
click at [279, 338] on button "Finalized Timeline" at bounding box center [250, 347] width 102 height 18
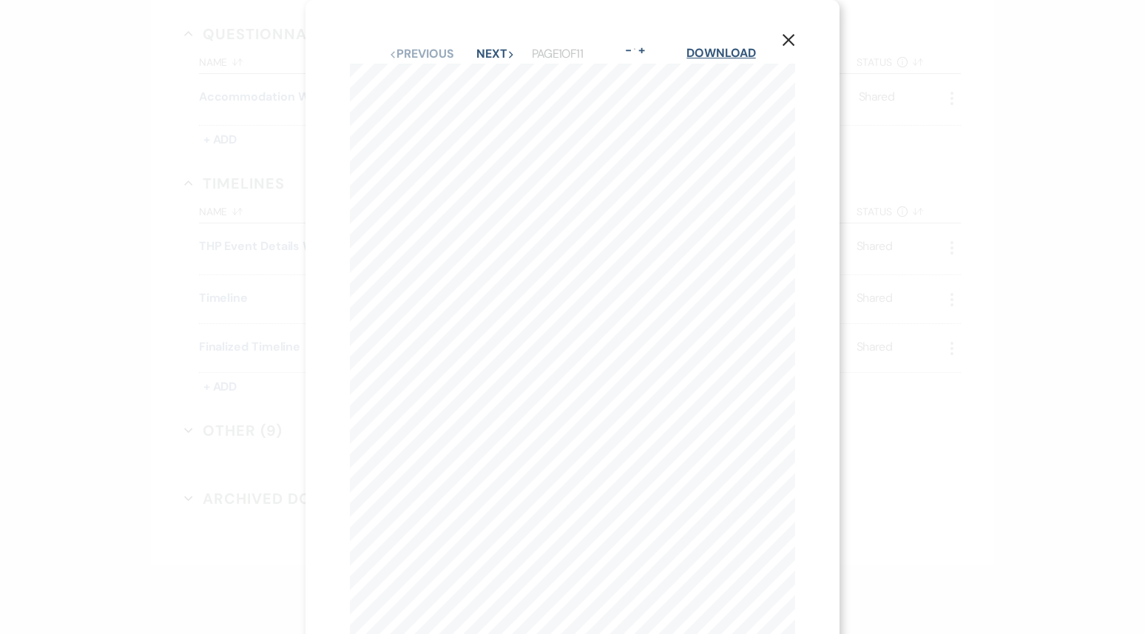
click at [723, 50] on link "Download" at bounding box center [720, 53] width 69 height 16
click at [797, 46] on button "X" at bounding box center [788, 40] width 22 height 26
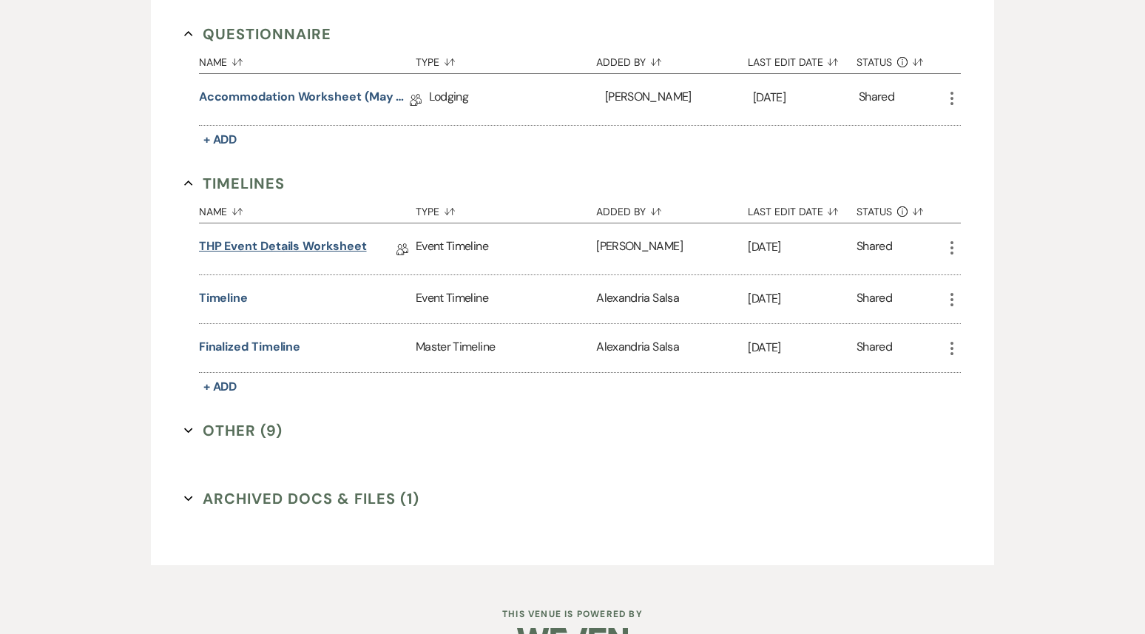
click at [250, 237] on link "THP Event Details Worksheet" at bounding box center [283, 248] width 168 height 23
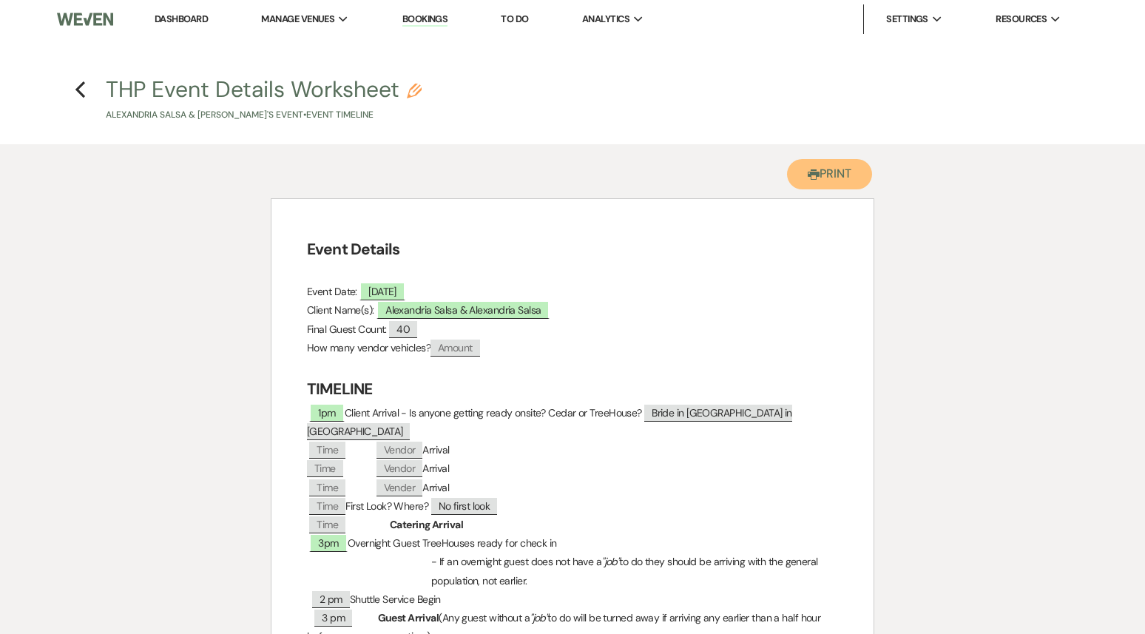
click at [808, 179] on icon "Printer" at bounding box center [814, 175] width 12 height 12
